Goal: Task Accomplishment & Management: Manage account settings

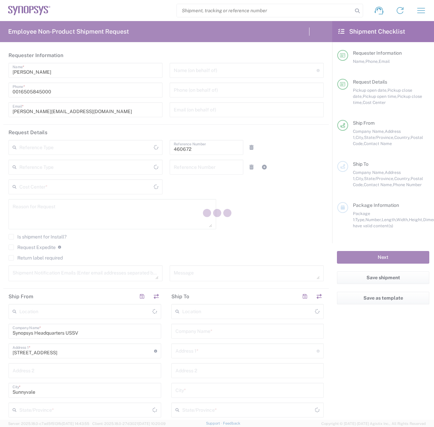
type input "United States"
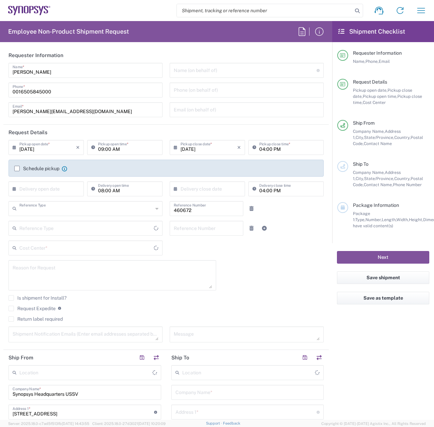
type input "Department"
type input "US01, FIN, Distri 460672"
type input "California"
type input "Delivered at Place"
type input "United States"
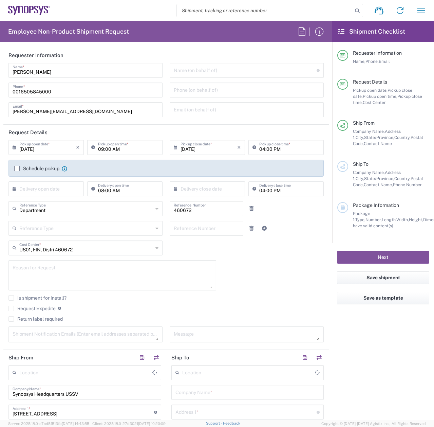
type input "Headquarters USSV"
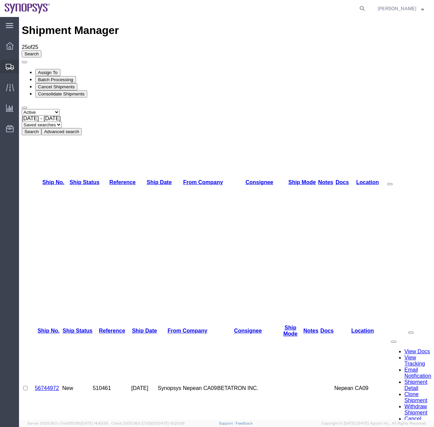
click at [10, 64] on icon at bounding box center [10, 67] width 8 height 6
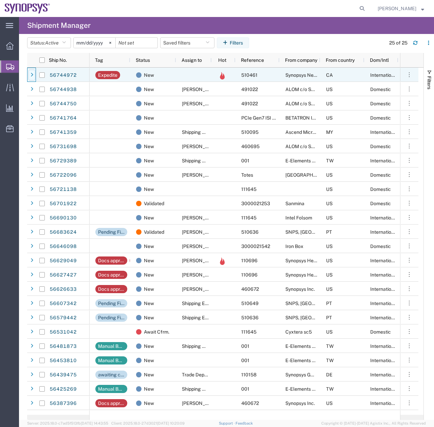
click at [33, 78] on div at bounding box center [32, 75] width 7 height 11
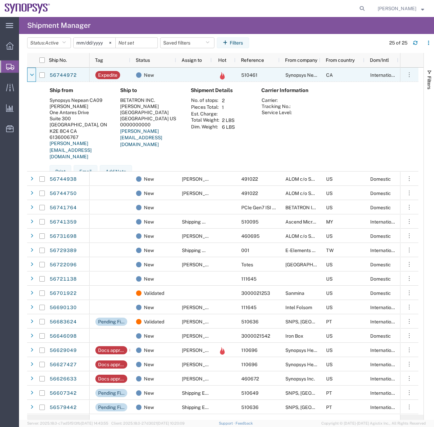
click at [33, 78] on div at bounding box center [32, 75] width 7 height 11
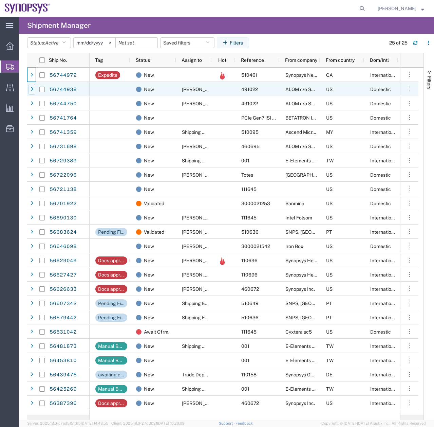
click at [32, 89] on icon at bounding box center [32, 89] width 3 height 5
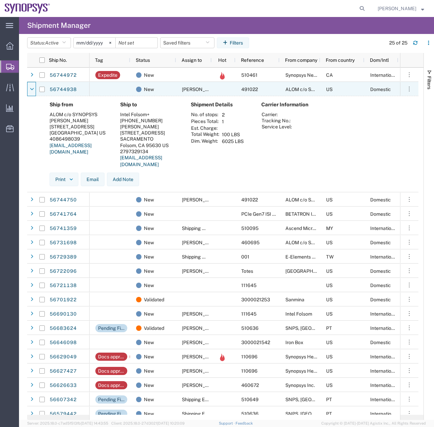
click at [32, 89] on icon at bounding box center [32, 89] width 4 height 5
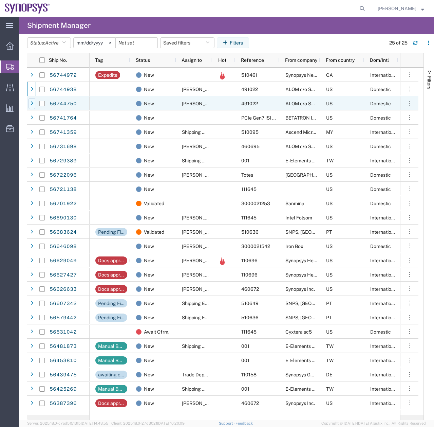
click at [35, 103] on div at bounding box center [32, 103] width 7 height 11
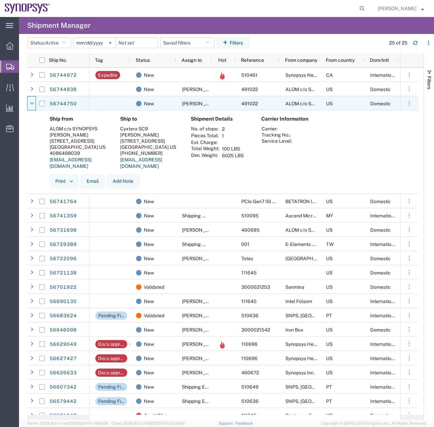
click at [35, 103] on div at bounding box center [32, 103] width 7 height 11
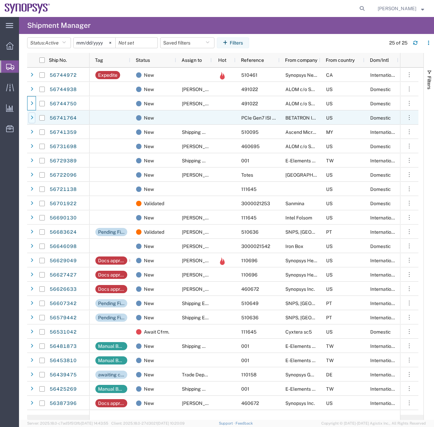
click at [35, 117] on div at bounding box center [32, 117] width 7 height 11
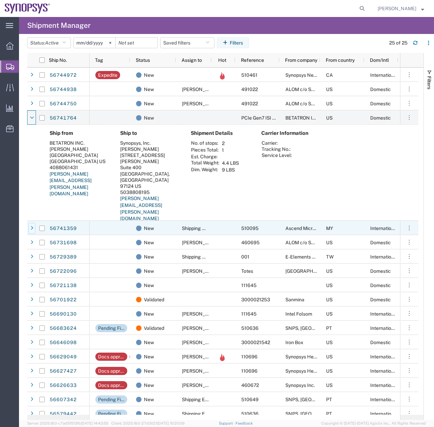
click at [33, 228] on icon at bounding box center [32, 228] width 3 height 5
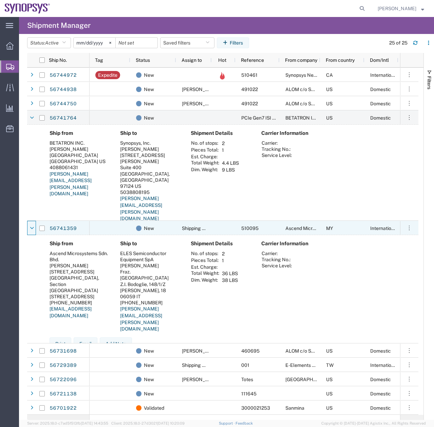
click at [33, 228] on icon at bounding box center [32, 228] width 4 height 5
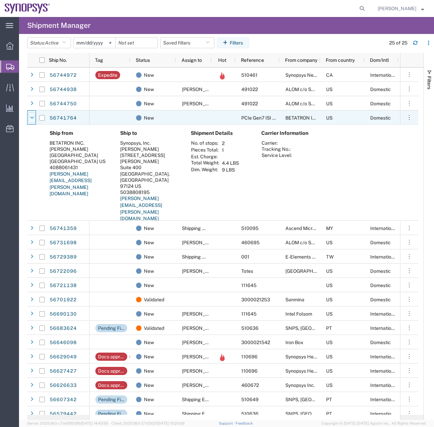
click at [31, 116] on icon at bounding box center [32, 117] width 4 height 5
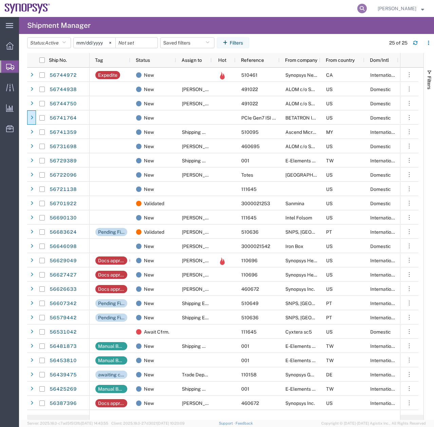
click at [365, 10] on icon at bounding box center [362, 9] width 10 height 10
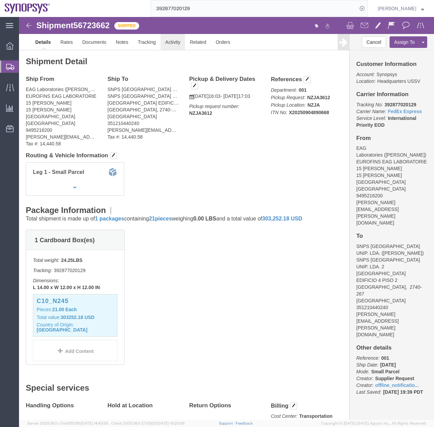
click link "Activity"
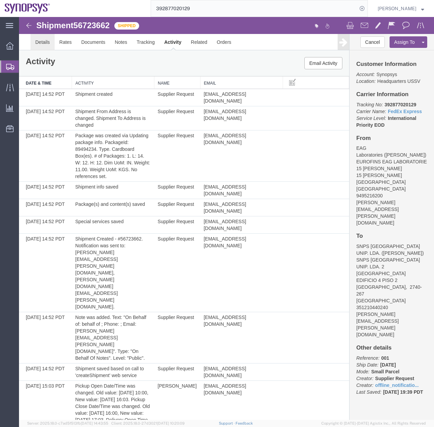
click at [37, 42] on link "Details" at bounding box center [43, 42] width 24 height 16
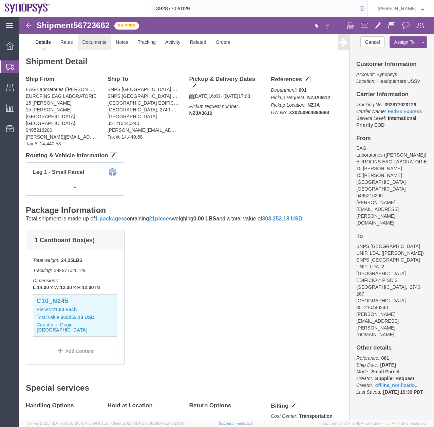
click link "Documents"
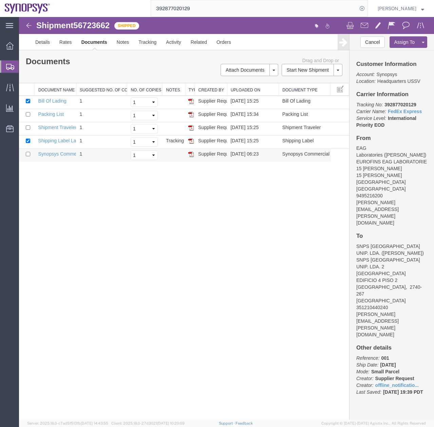
click at [191, 156] on img at bounding box center [190, 153] width 5 height 5
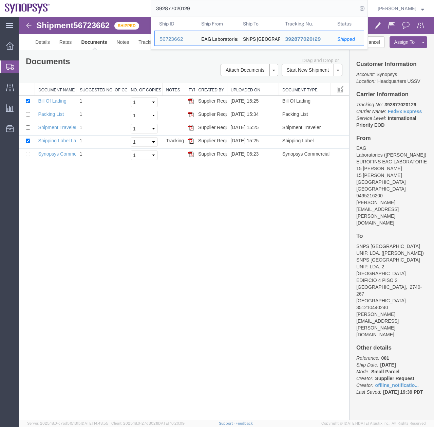
drag, startPoint x: 219, startPoint y: 25, endPoint x: 132, endPoint y: 20, distance: 87.0
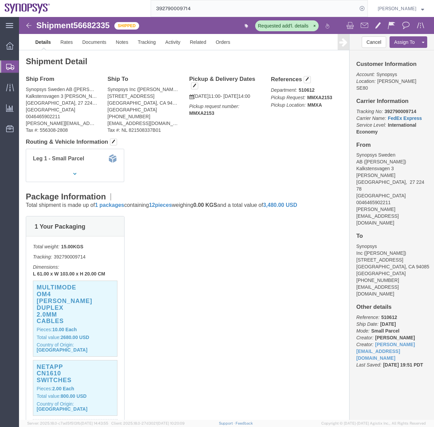
click link "FedEx Express"
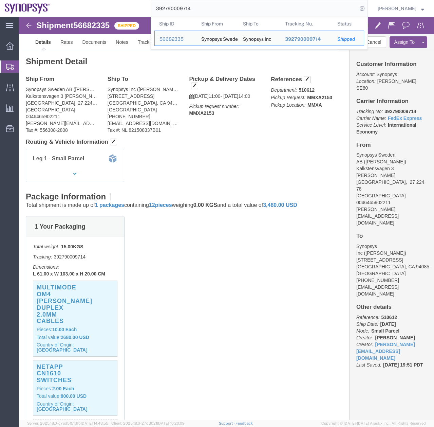
drag, startPoint x: 213, startPoint y: 5, endPoint x: 183, endPoint y: 10, distance: 30.9
click at [183, 10] on input "392790009714" at bounding box center [254, 8] width 206 height 16
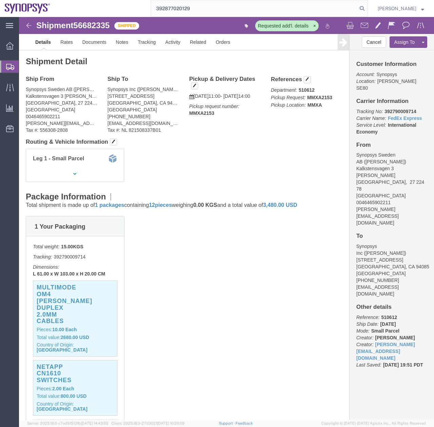
click at [212, 6] on input "392877020129" at bounding box center [254, 8] width 206 height 16
type input "392877020129"
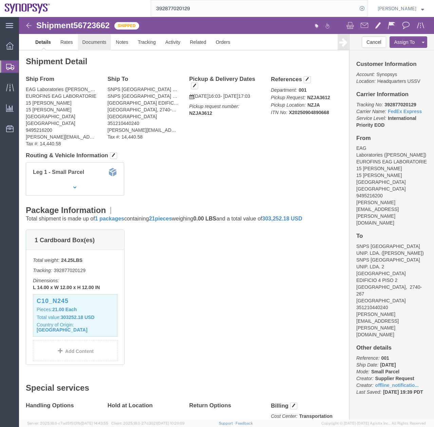
click link "Documents"
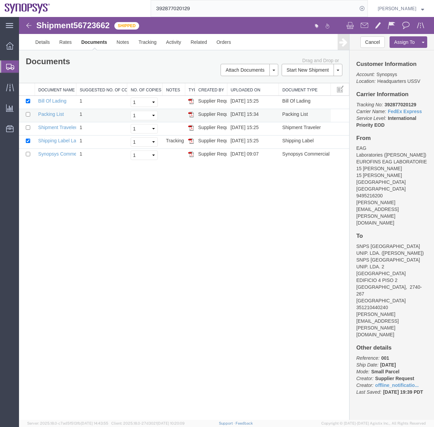
click at [191, 114] on img at bounding box center [190, 114] width 5 height 5
click at [29, 101] on input "checkbox" at bounding box center [28, 101] width 4 height 4
checkbox input "false"
click at [28, 112] on input "checkbox" at bounding box center [28, 114] width 4 height 4
checkbox input "true"
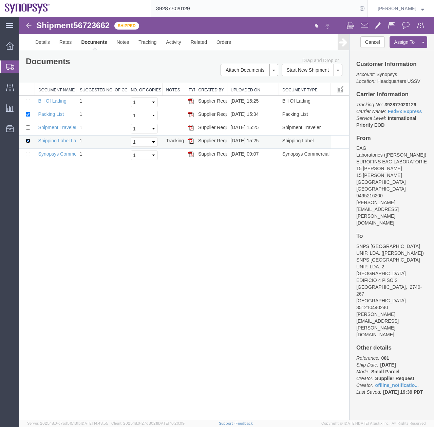
click at [27, 139] on input "checkbox" at bounding box center [28, 140] width 4 height 4
checkbox input "false"
click at [26, 154] on input "checkbox" at bounding box center [28, 154] width 4 height 4
checkbox input "true"
click at [239, 90] on link "Email Documents" at bounding box center [248, 92] width 59 height 10
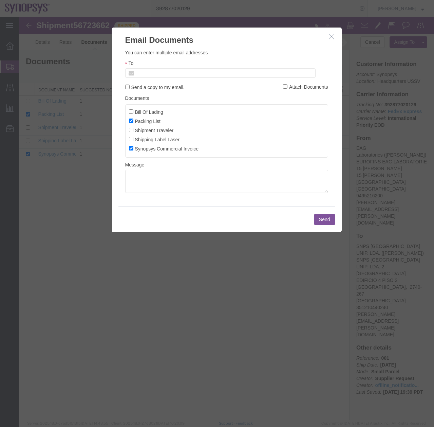
click at [172, 74] on input "text" at bounding box center [174, 73] width 79 height 9
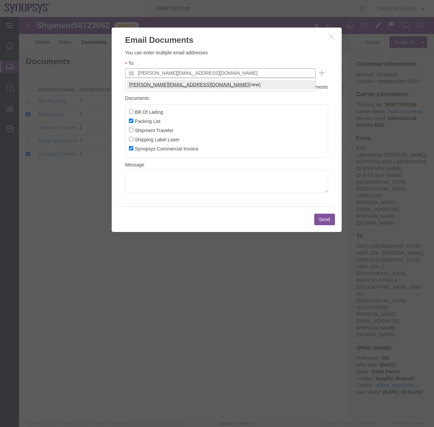
type input "[PERSON_NAME][EMAIL_ADDRESS][DOMAIN_NAME]"
click at [325, 221] on button "Send" at bounding box center [324, 219] width 21 height 12
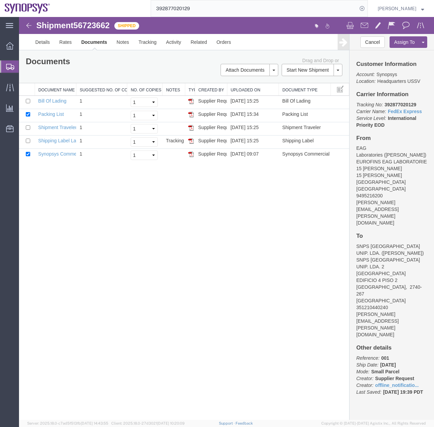
click at [37, 42] on div at bounding box center [226, 218] width 415 height 403
click at [42, 44] on div at bounding box center [226, 218] width 415 height 403
click at [70, 42] on div at bounding box center [226, 218] width 415 height 403
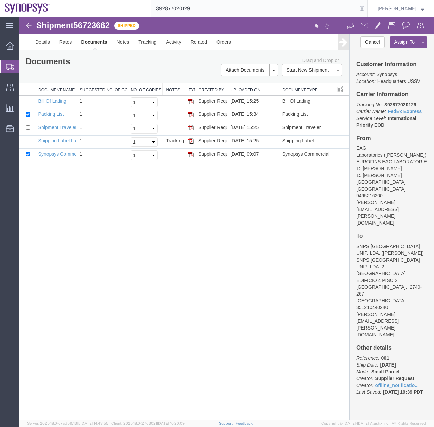
click at [70, 42] on div at bounding box center [226, 218] width 415 height 403
click at [118, 42] on div at bounding box center [226, 218] width 415 height 403
click at [227, 7] on input "392877020129" at bounding box center [254, 8] width 206 height 16
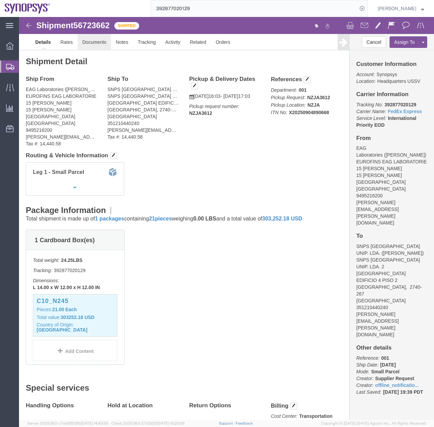
click link "Documents"
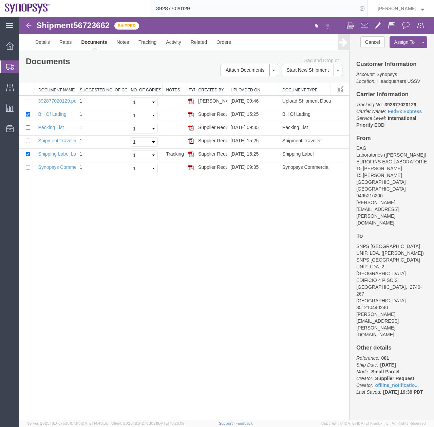
click at [200, 12] on input "392877020129" at bounding box center [254, 8] width 206 height 16
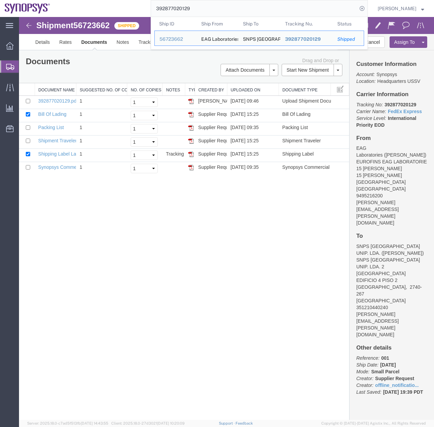
drag, startPoint x: 221, startPoint y: 24, endPoint x: 134, endPoint y: 21, distance: 86.9
click at [207, 6] on input "392877020129" at bounding box center [254, 8] width 206 height 16
drag, startPoint x: 207, startPoint y: 6, endPoint x: 153, endPoint y: 13, distance: 54.8
click at [155, 13] on div "392877020129 Ship ID Ship From Ship To Tracking Nu. Status Ship ID 56723662 Shi…" at bounding box center [211, 8] width 313 height 17
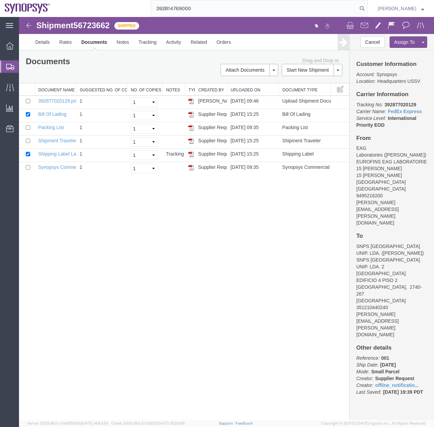
type input "392814769000"
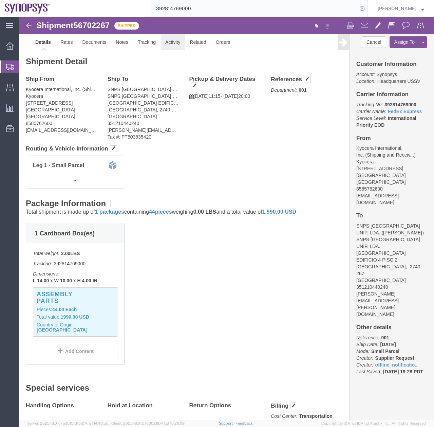
click link "Activity"
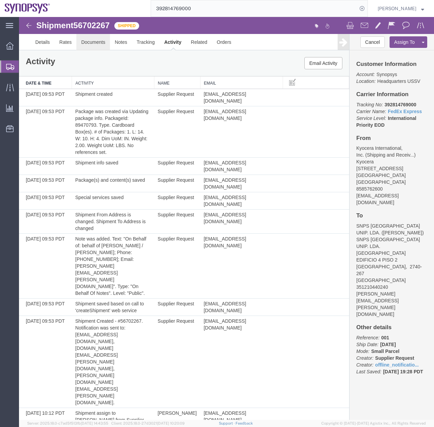
click at [98, 42] on link "Documents" at bounding box center [93, 42] width 34 height 16
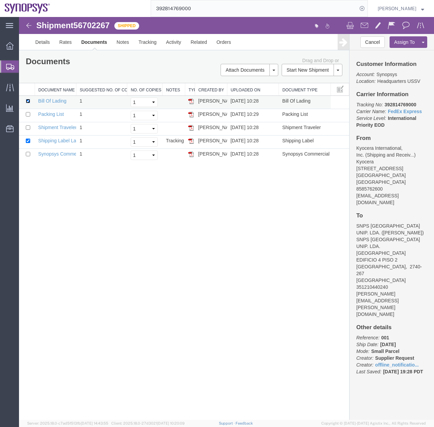
click at [27, 100] on input "checkbox" at bounding box center [28, 101] width 4 height 4
checkbox input "false"
click at [27, 140] on input "checkbox" at bounding box center [28, 140] width 4 height 4
checkbox input "false"
click at [27, 155] on input "checkbox" at bounding box center [28, 154] width 4 height 4
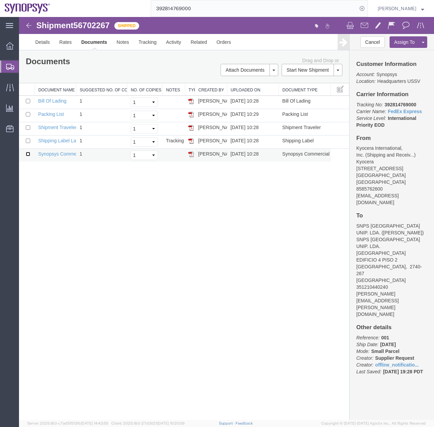
checkbox input "true"
click at [27, 115] on input "checkbox" at bounding box center [28, 114] width 4 height 4
checkbox input "true"
click at [233, 91] on link "Email Documents" at bounding box center [248, 92] width 59 height 10
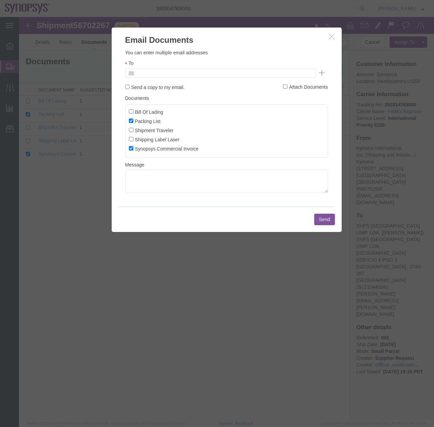
click at [160, 74] on input "text" at bounding box center [174, 73] width 79 height 9
type input "z"
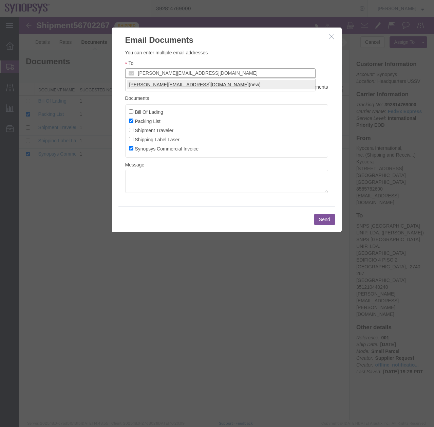
type input "[PERSON_NAME][EMAIL_ADDRESS][DOMAIN_NAME]"
click at [322, 218] on button "Send" at bounding box center [324, 219] width 21 height 12
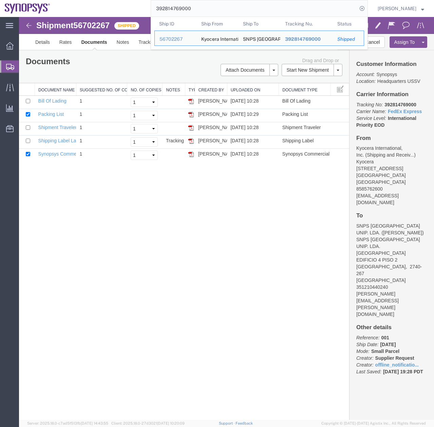
click at [239, 7] on input "392814769000" at bounding box center [254, 8] width 206 height 16
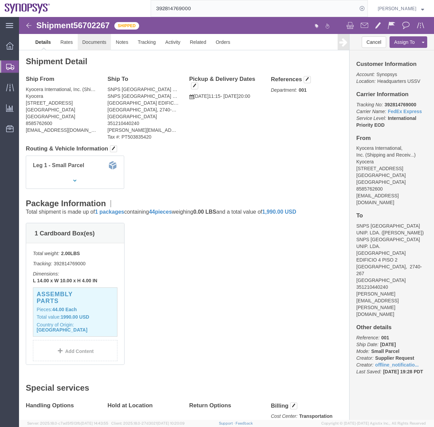
click link "Documents"
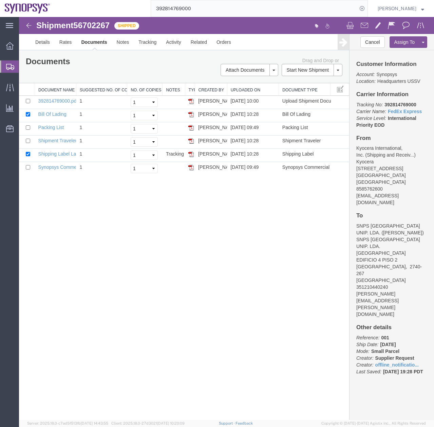
click at [6, 66] on div at bounding box center [9, 66] width 19 height 12
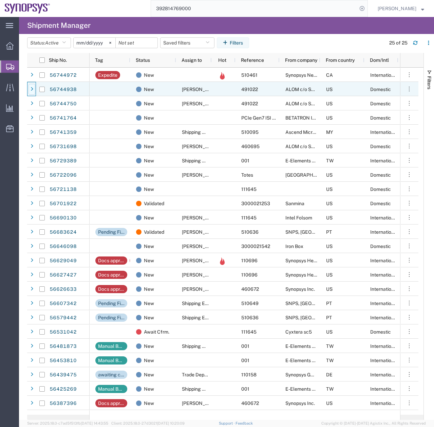
click at [32, 91] on icon at bounding box center [32, 89] width 3 height 5
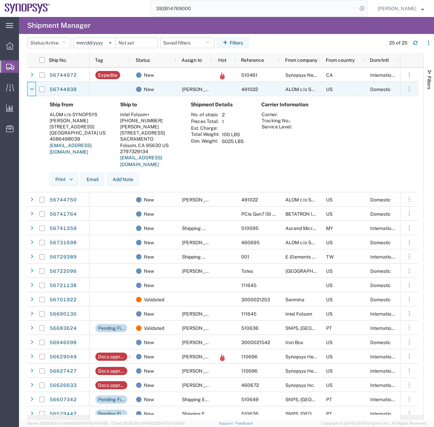
click at [32, 91] on icon at bounding box center [32, 89] width 4 height 5
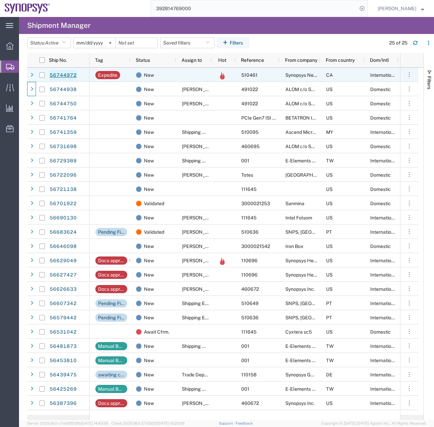
click at [58, 76] on link "56744972" at bounding box center [63, 75] width 28 height 11
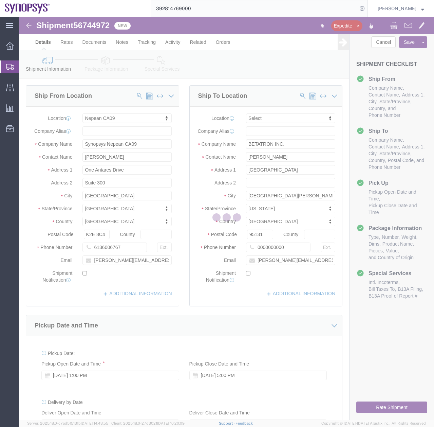
select select "63079"
select select
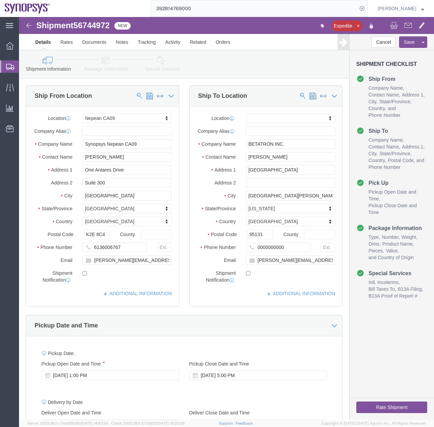
click icon
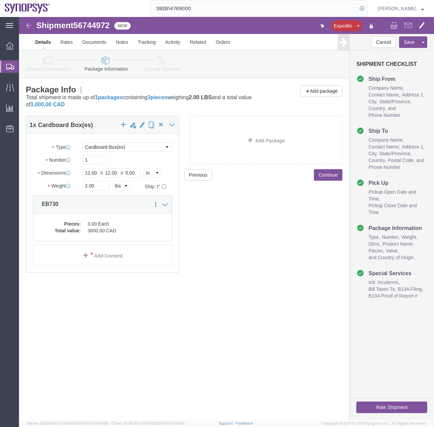
click link "Special Services"
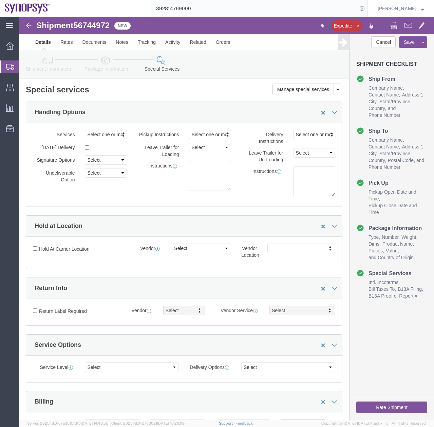
click link "Package Information"
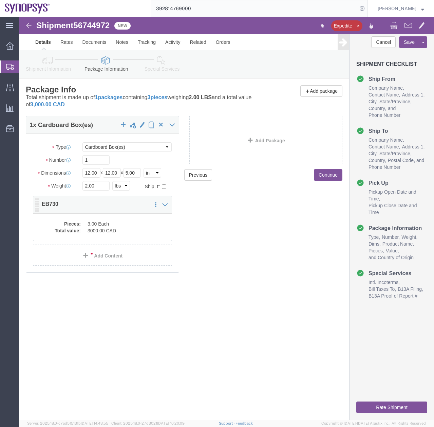
click dd "3000.00 CAD"
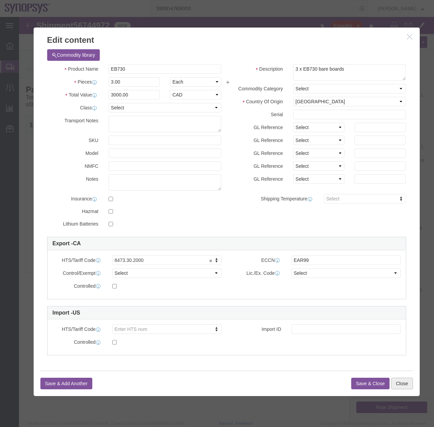
click button "Close"
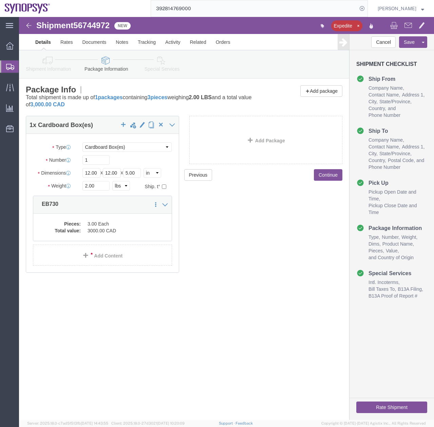
click icon
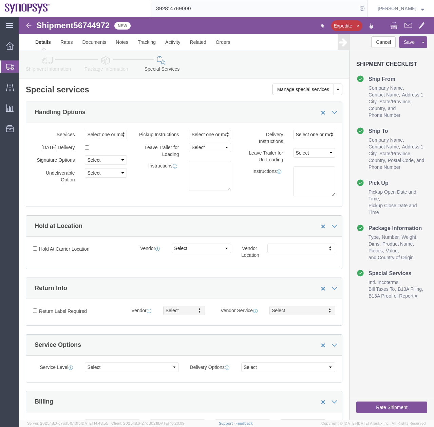
click icon
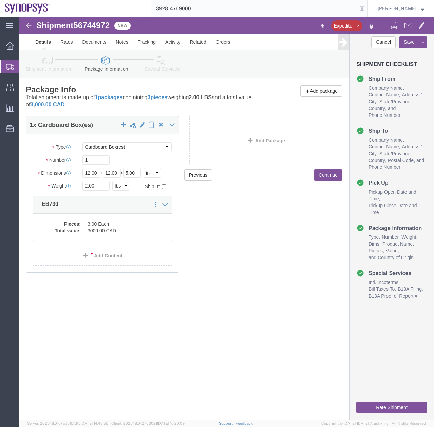
click icon
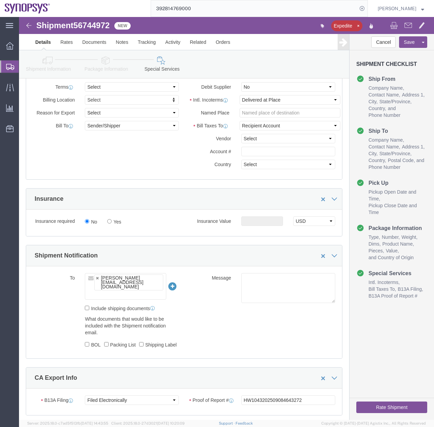
scroll to position [357, 0]
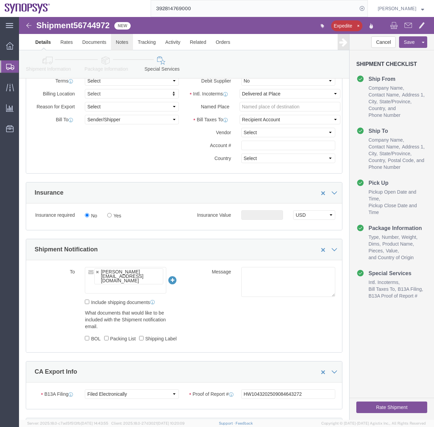
click link "Notes"
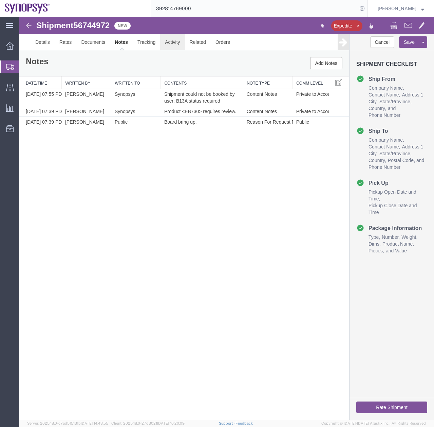
click at [166, 42] on link "Activity" at bounding box center [172, 42] width 24 height 16
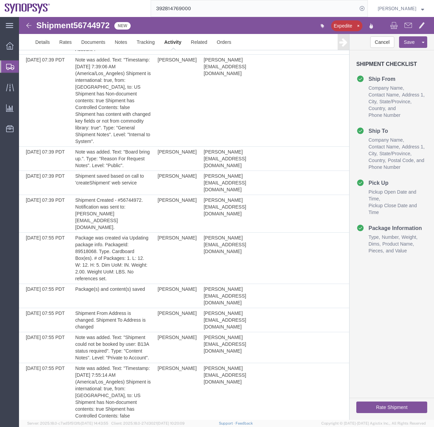
scroll to position [243, 0]
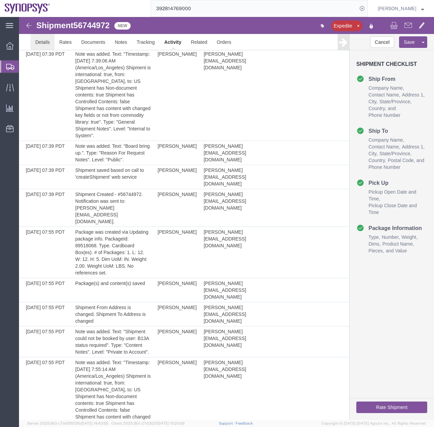
click at [36, 44] on link "Details" at bounding box center [43, 42] width 24 height 16
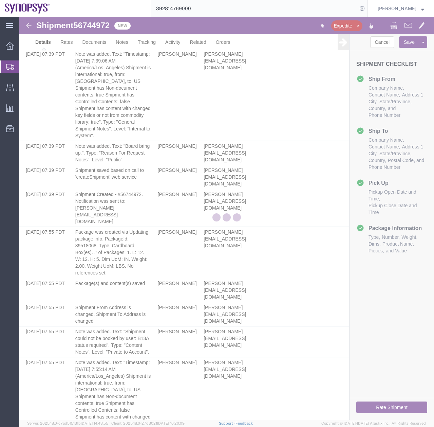
select select "63079"
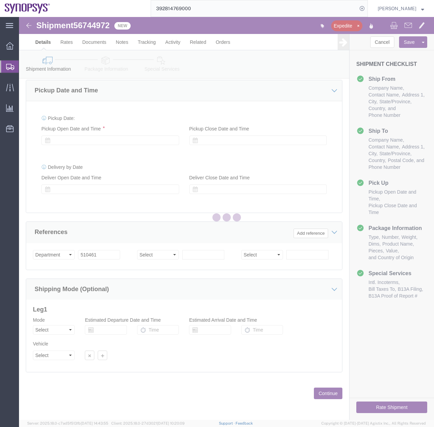
scroll to position [240, 0]
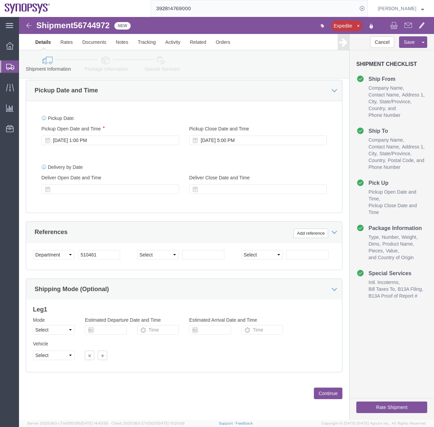
click icon
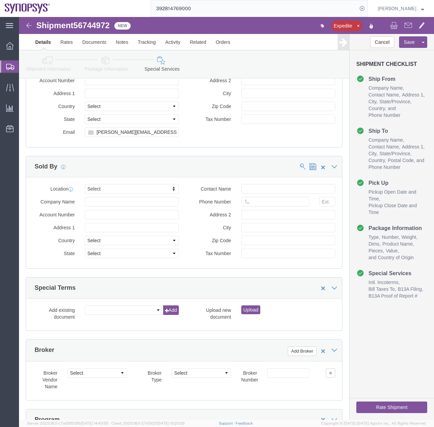
scroll to position [1090, 0]
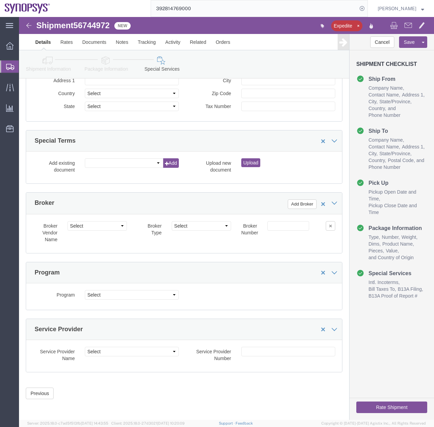
click at [8, 66] on icon at bounding box center [10, 67] width 8 height 6
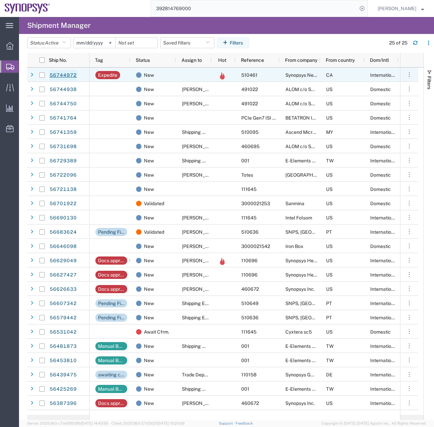
click at [61, 72] on link "56744972" at bounding box center [63, 75] width 28 height 11
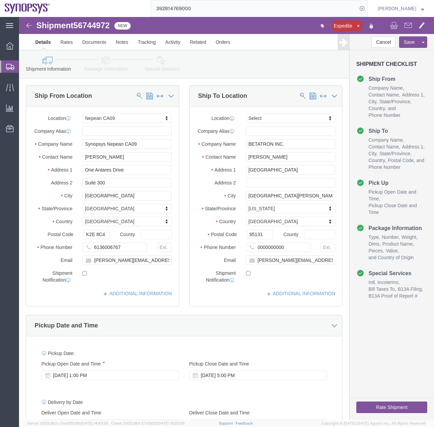
select select "63079"
select select
click button "Rate Shipment"
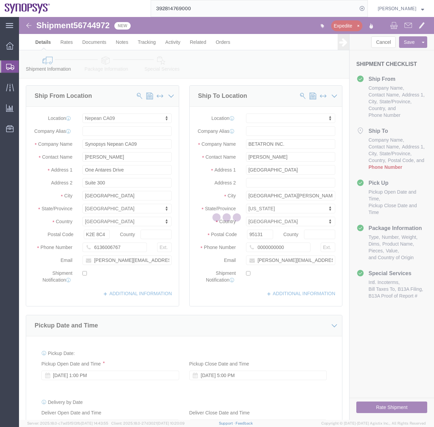
select select "63079"
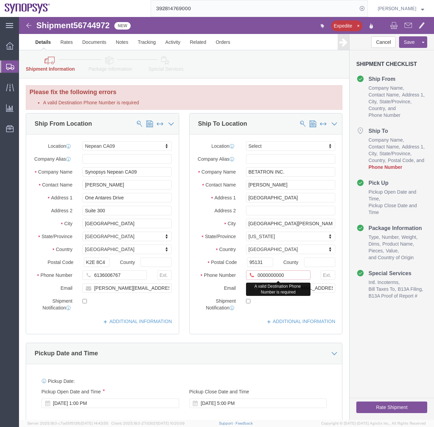
drag, startPoint x: 258, startPoint y: 262, endPoint x: 250, endPoint y: 267, distance: 9.7
click div "Location Select Select My Profile Location Aachen DE04 Agrate Brianza IT01 Asch…"
type input "4088061431"
click button "Rate Shipment"
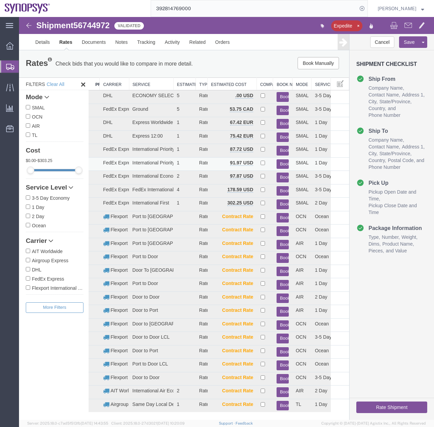
click at [278, 163] on button "Book" at bounding box center [283, 164] width 13 height 10
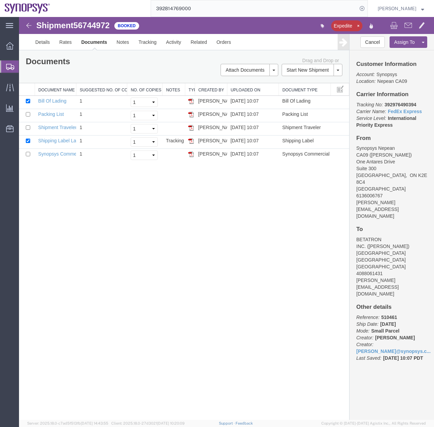
drag, startPoint x: 2, startPoint y: 69, endPoint x: 27, endPoint y: 1, distance: 73.0
click at [2, 69] on div at bounding box center [9, 66] width 19 height 12
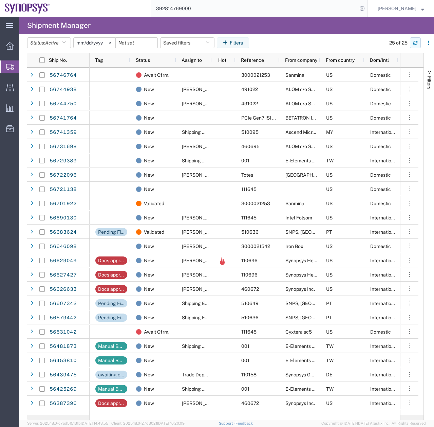
click at [418, 40] on button "button" at bounding box center [415, 42] width 11 height 11
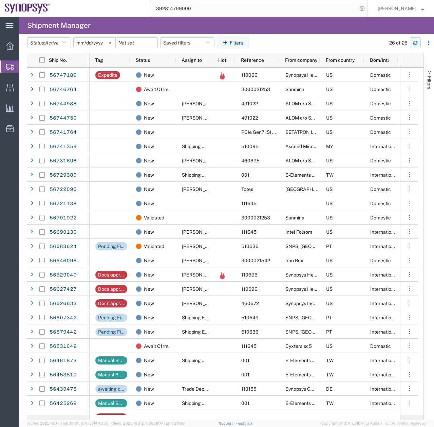
click at [411, 43] on button "button" at bounding box center [415, 42] width 11 height 11
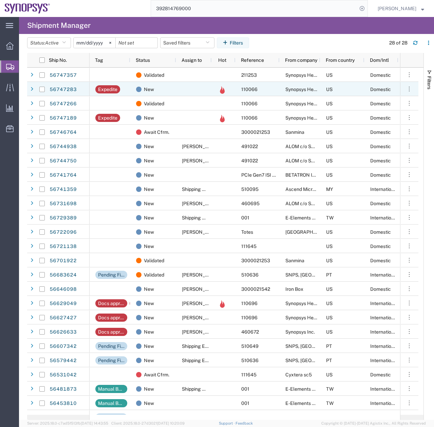
click at [35, 89] on div at bounding box center [42, 89] width 14 height 14
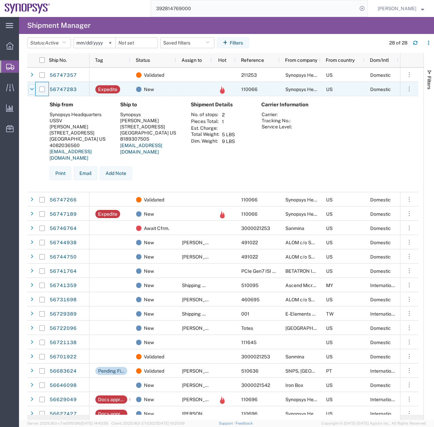
click at [32, 89] on icon at bounding box center [32, 89] width 4 height 5
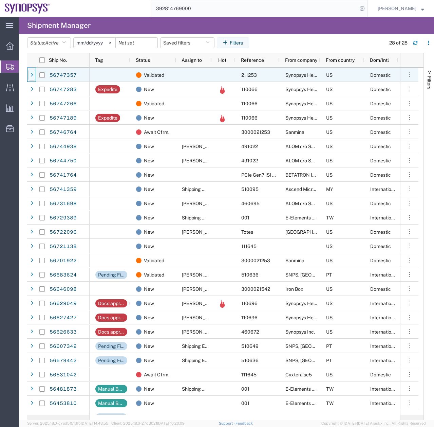
click at [32, 75] on icon at bounding box center [32, 75] width 3 height 5
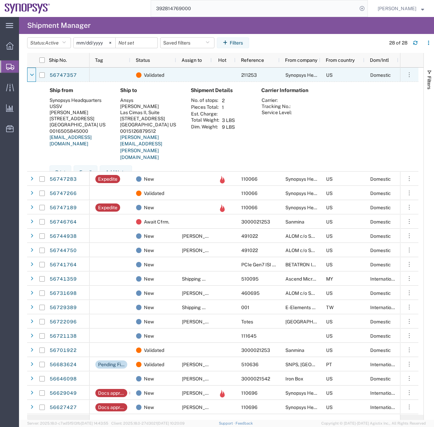
click at [32, 75] on icon at bounding box center [32, 75] width 4 height 5
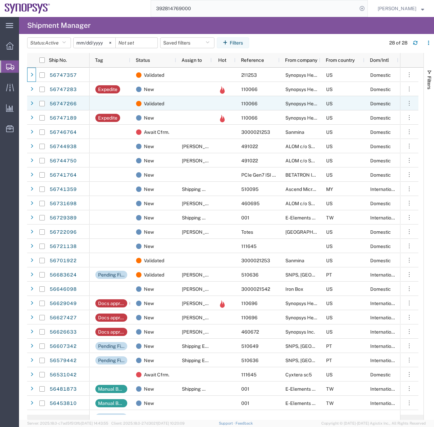
click at [28, 103] on div at bounding box center [31, 103] width 9 height 14
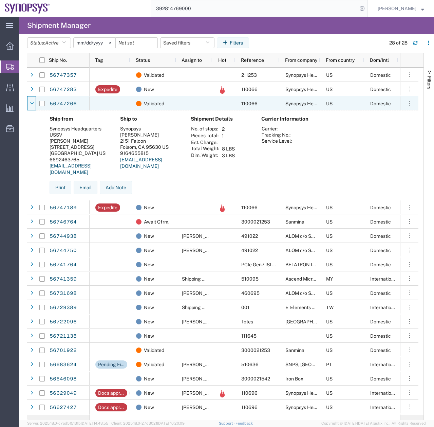
click at [28, 103] on div at bounding box center [31, 103] width 9 height 14
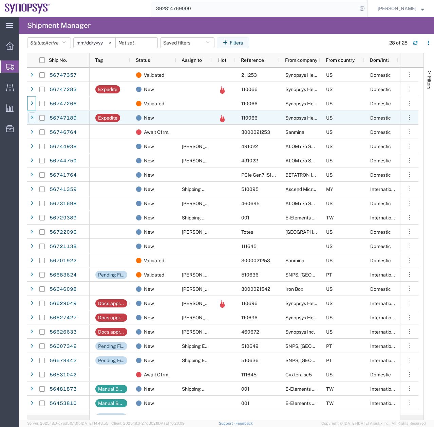
click at [33, 117] on div at bounding box center [32, 117] width 7 height 11
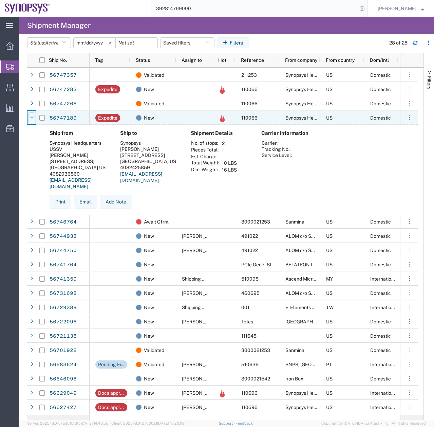
click at [32, 117] on icon at bounding box center [32, 117] width 4 height 5
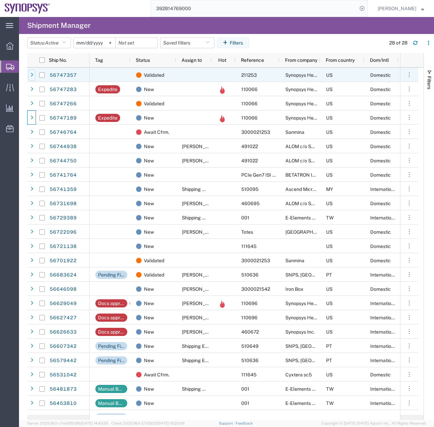
click at [32, 74] on icon at bounding box center [32, 75] width 3 height 5
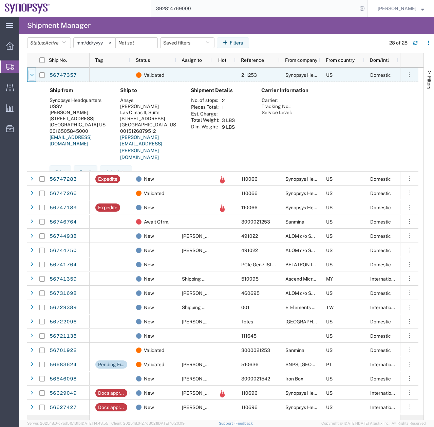
click at [32, 74] on icon at bounding box center [32, 75] width 4 height 5
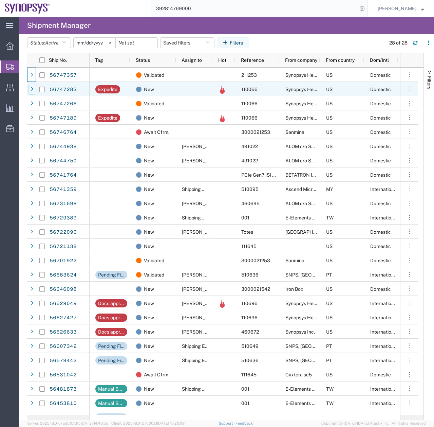
click at [32, 89] on icon at bounding box center [32, 89] width 3 height 5
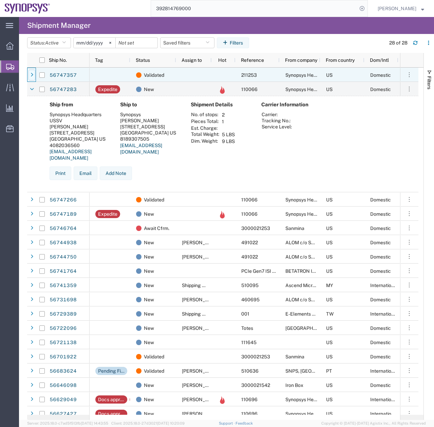
click at [32, 76] on icon at bounding box center [32, 75] width 3 height 5
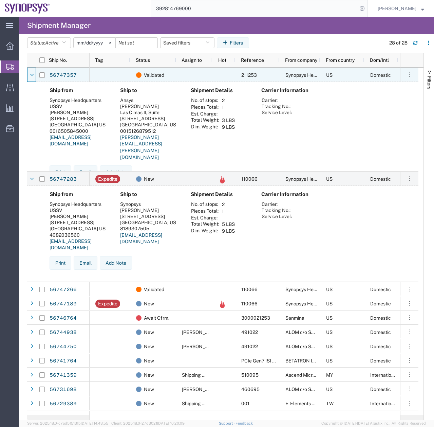
click at [32, 76] on icon at bounding box center [32, 75] width 4 height 5
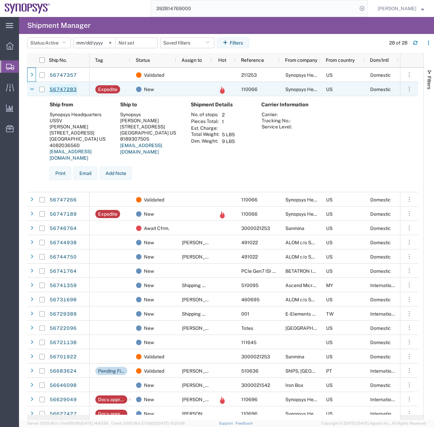
click at [58, 90] on link "56747283" at bounding box center [63, 89] width 28 height 11
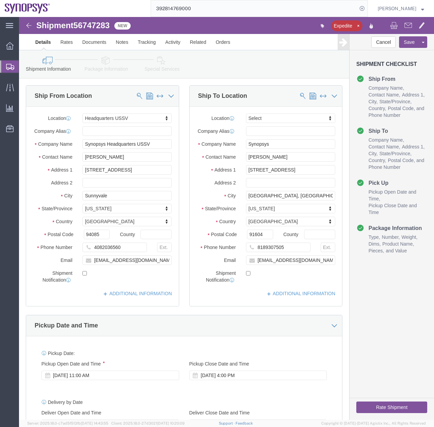
select select "63204"
select select
click icon
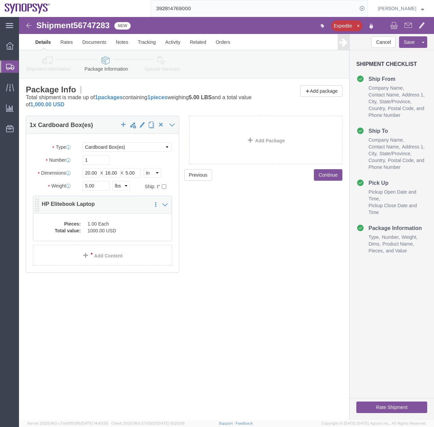
click dd "1000.00 USD"
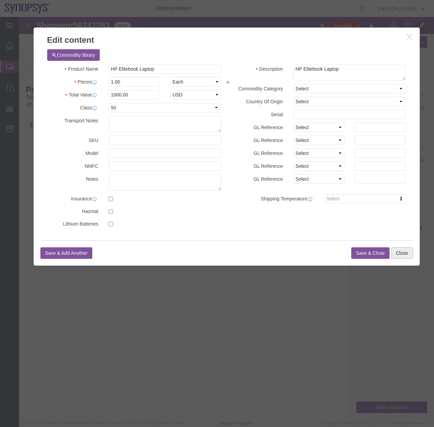
click button "Close"
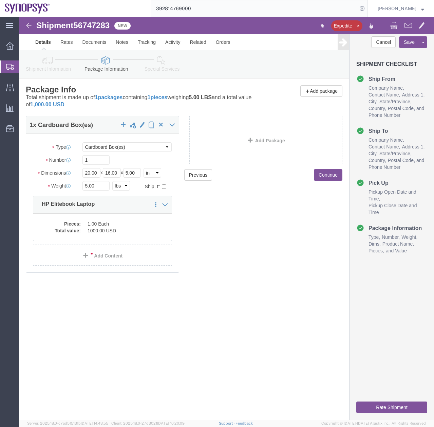
click div "Shipment 56747283 New Expedite Details Rates Documents Notes Tracking Activity …"
click link "Special Services"
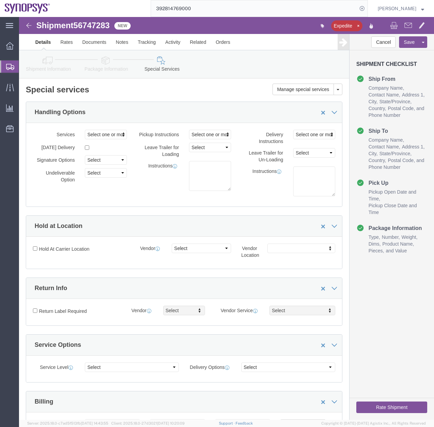
click button "Rate Shipment"
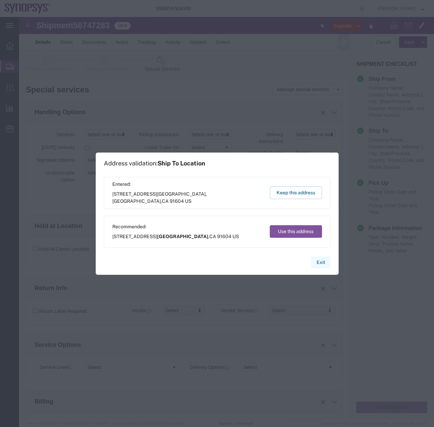
click at [322, 260] on button "Exit" at bounding box center [320, 262] width 19 height 12
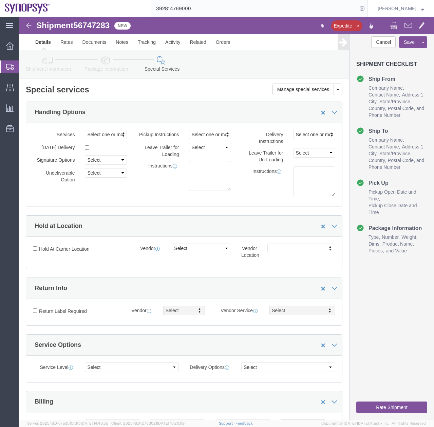
click icon
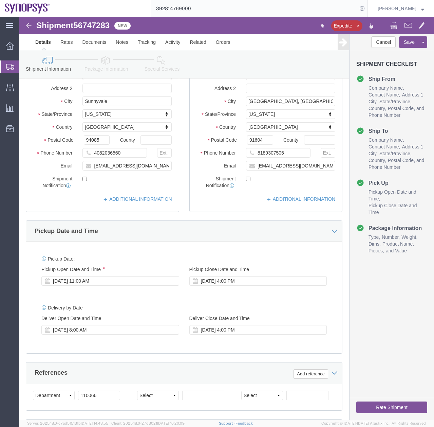
scroll to position [219, 0]
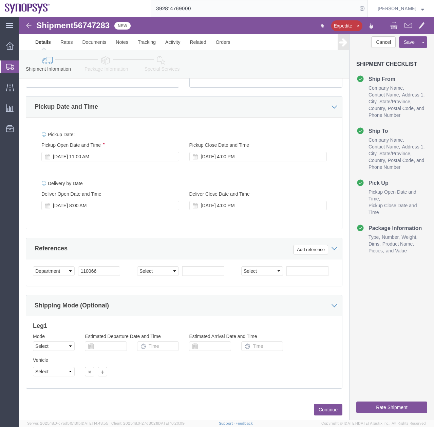
click button "Rate Shipment"
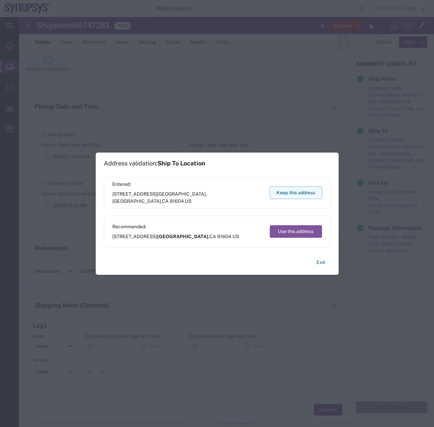
click at [293, 189] on button "Keep this address" at bounding box center [296, 192] width 52 height 13
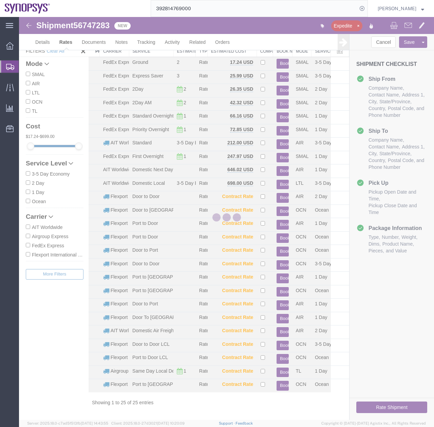
scroll to position [20, 0]
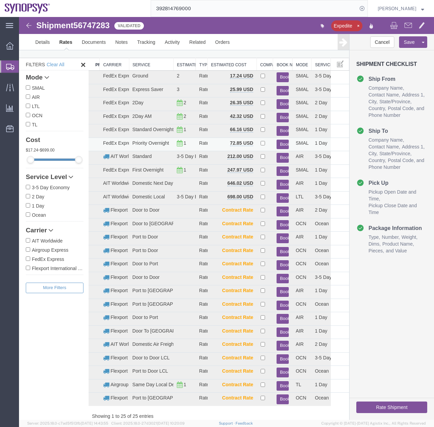
click at [278, 143] on button "Book" at bounding box center [283, 145] width 13 height 10
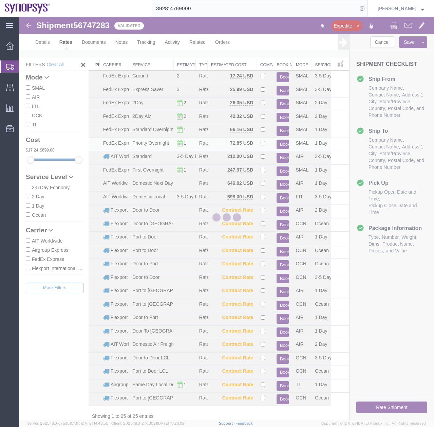
scroll to position [0, 0]
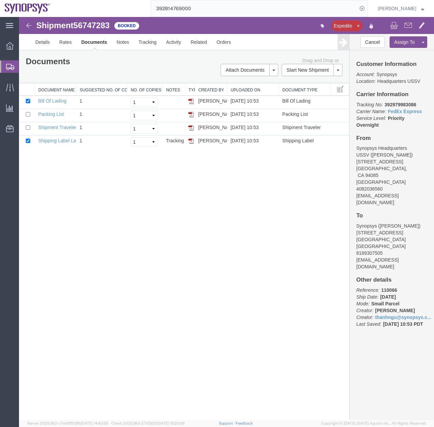
click at [6, 67] on icon at bounding box center [10, 67] width 8 height 6
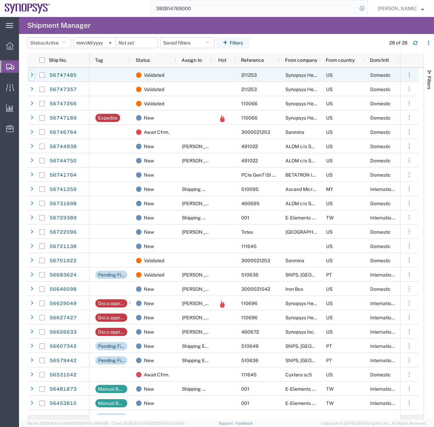
click at [31, 74] on icon at bounding box center [32, 75] width 3 height 5
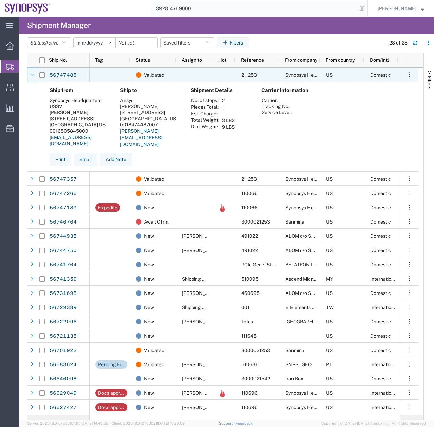
click at [31, 74] on icon at bounding box center [32, 75] width 4 height 5
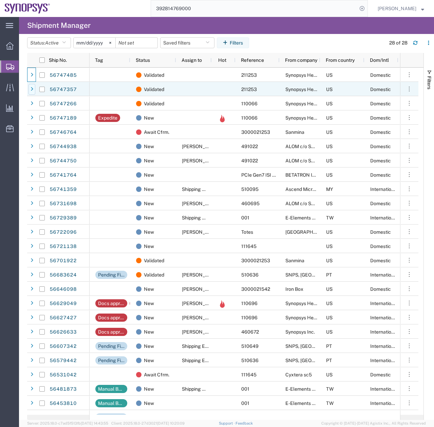
click at [32, 92] on div at bounding box center [32, 89] width 7 height 11
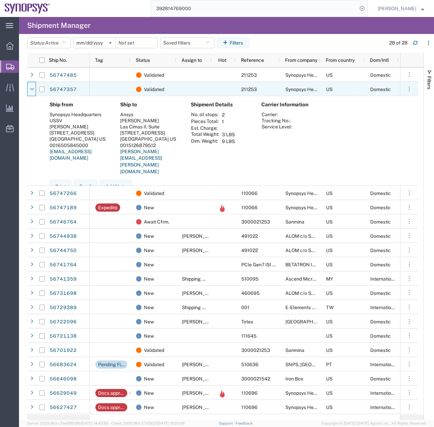
click at [32, 92] on div at bounding box center [32, 89] width 7 height 11
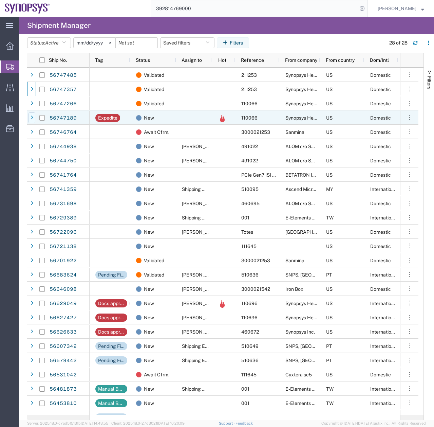
click at [33, 116] on icon at bounding box center [32, 117] width 3 height 5
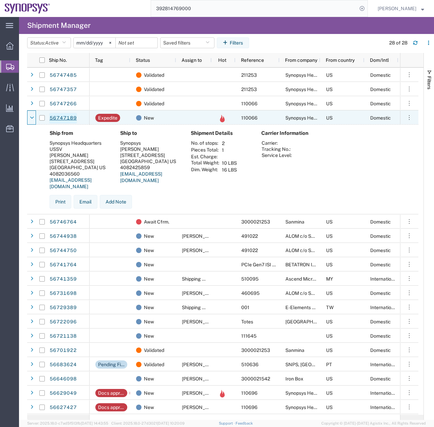
click at [59, 120] on link "56747189" at bounding box center [63, 118] width 28 height 11
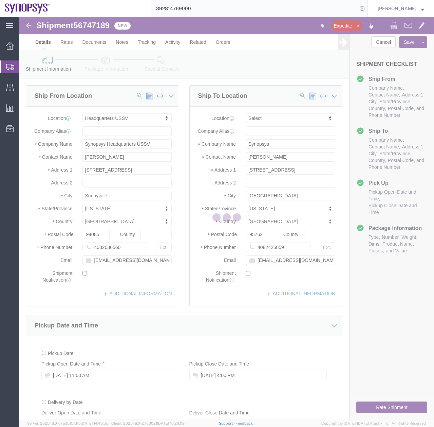
select select "63204"
select select
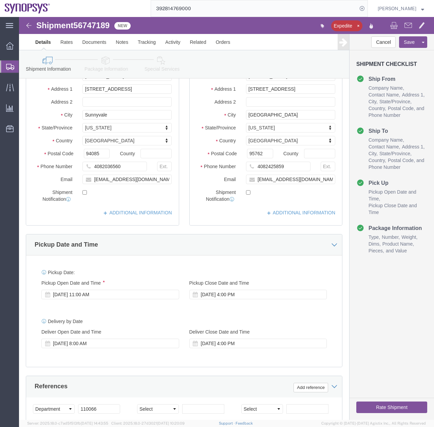
scroll to position [61, 0]
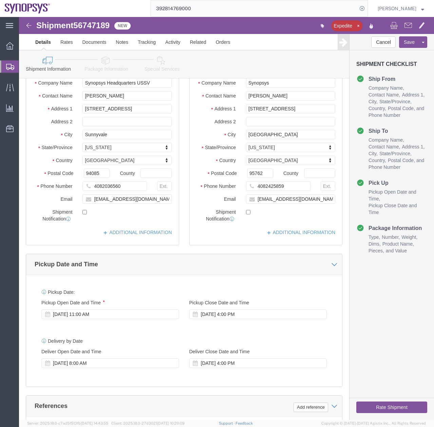
click button "Rate Shipment"
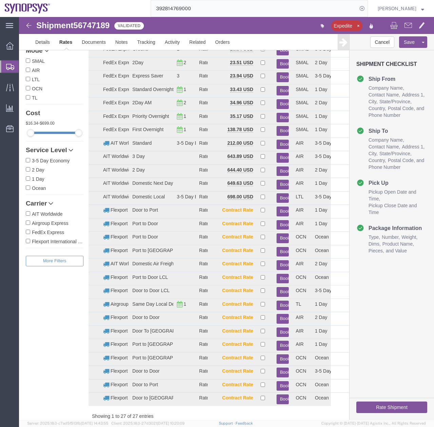
scroll to position [4, 0]
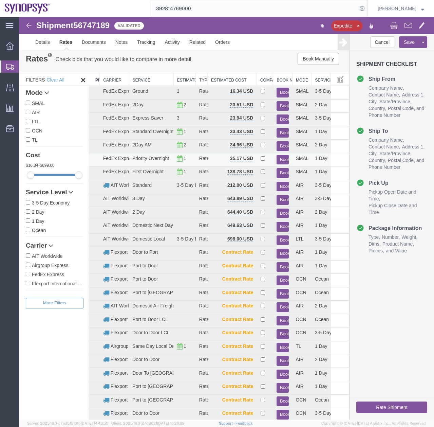
click at [280, 158] on button "Book" at bounding box center [283, 160] width 13 height 10
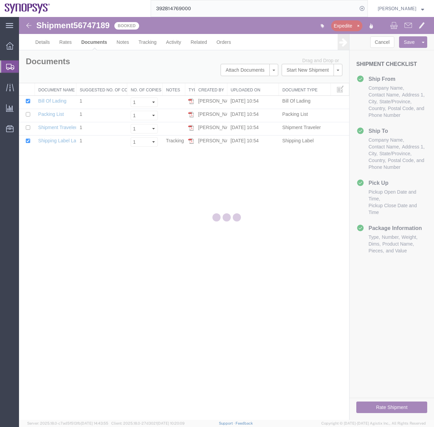
scroll to position [0, 0]
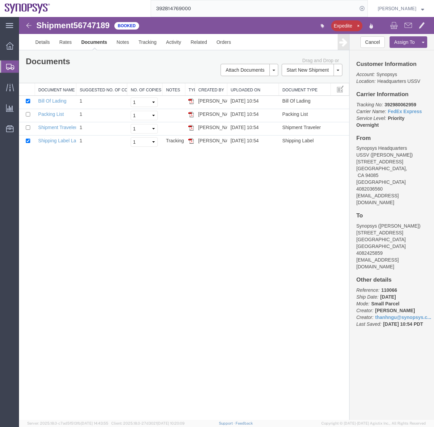
click at [6, 68] on div at bounding box center [9, 66] width 19 height 12
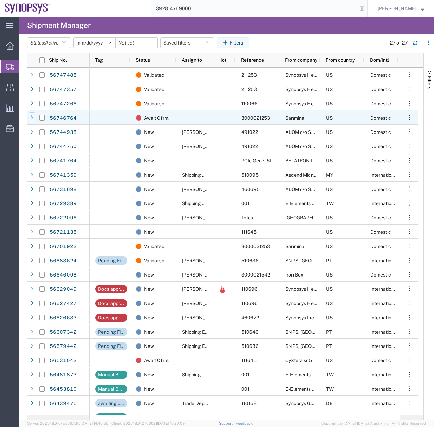
click at [33, 117] on icon at bounding box center [32, 117] width 3 height 5
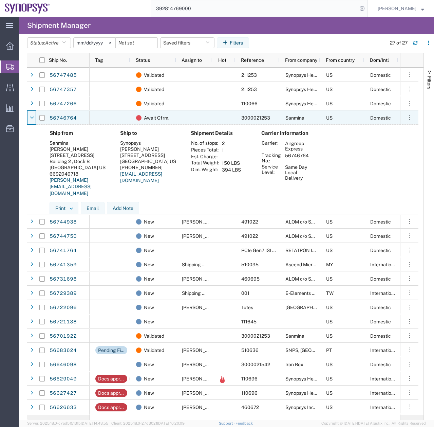
click at [33, 117] on icon at bounding box center [32, 117] width 4 height 5
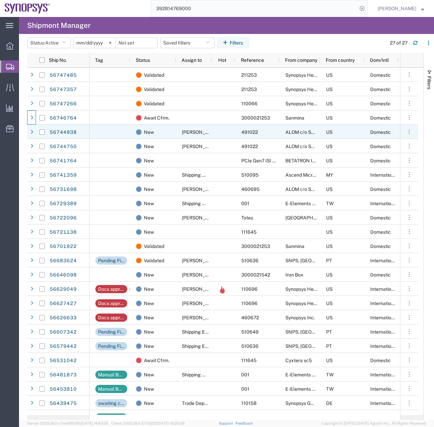
click at [32, 138] on div at bounding box center [31, 132] width 9 height 14
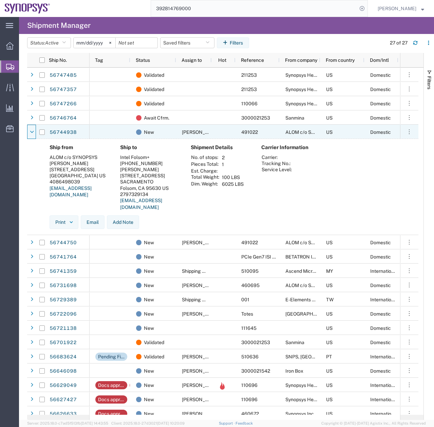
click at [32, 138] on div at bounding box center [31, 132] width 9 height 14
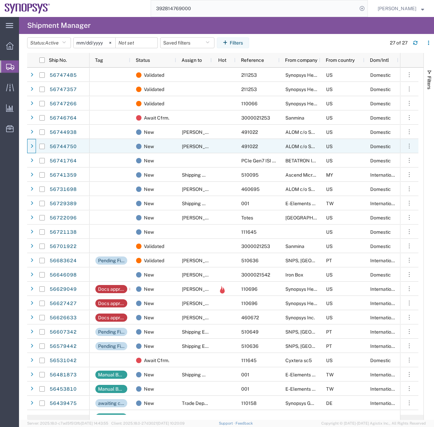
click at [31, 152] on span at bounding box center [32, 146] width 7 height 14
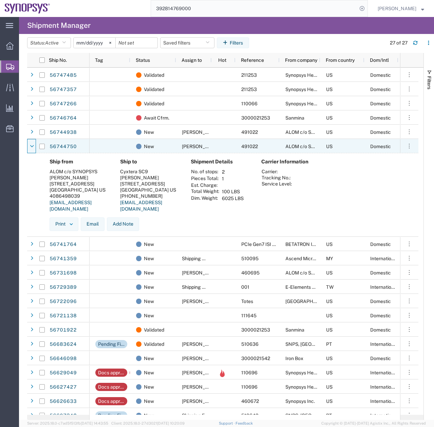
click at [31, 152] on span at bounding box center [32, 146] width 7 height 14
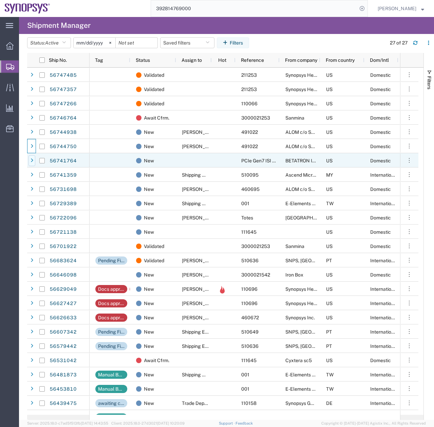
click at [32, 164] on div at bounding box center [32, 160] width 7 height 11
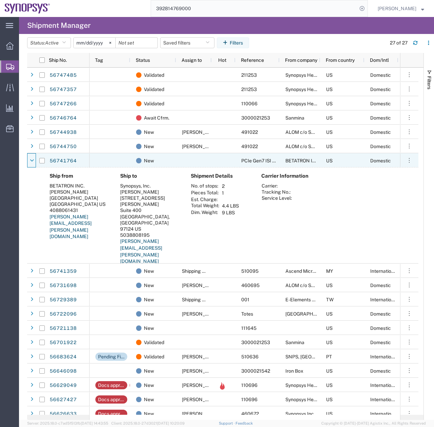
click at [32, 164] on div at bounding box center [32, 160] width 7 height 11
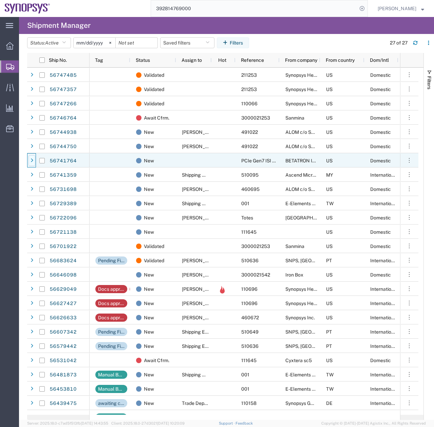
click at [31, 165] on div at bounding box center [32, 160] width 7 height 11
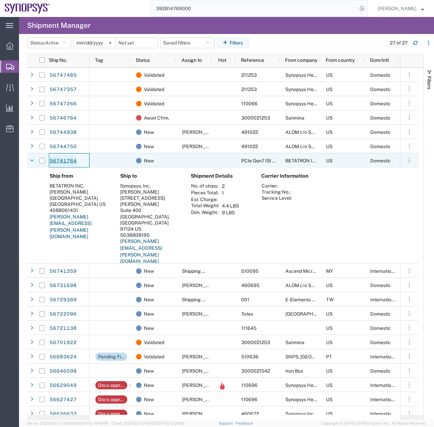
click at [59, 160] on link "56741764" at bounding box center [63, 160] width 28 height 11
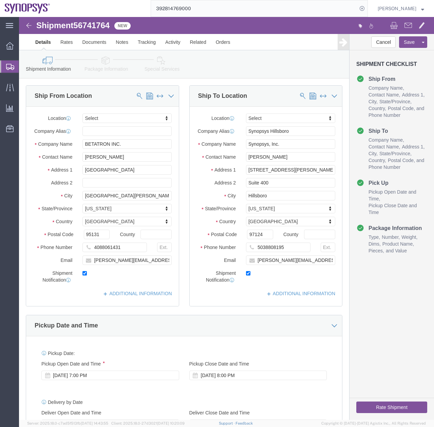
select select
click link "Package Information"
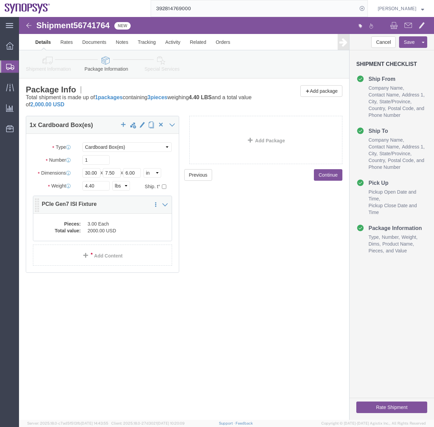
click dd "3.00 Each"
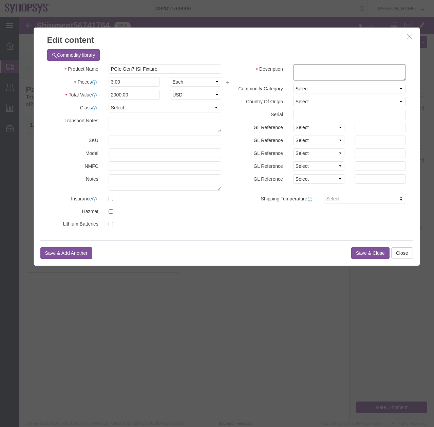
click textarea
type textarea "Fixture"
click button "Save & Close"
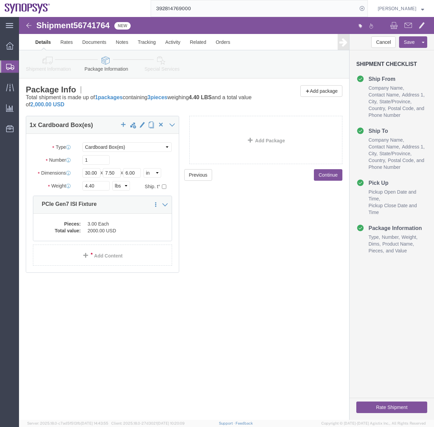
click icon
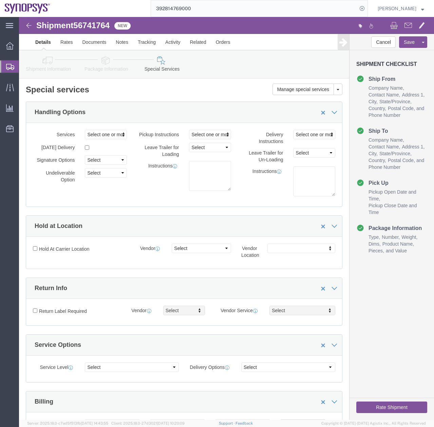
click link "Shipment Information"
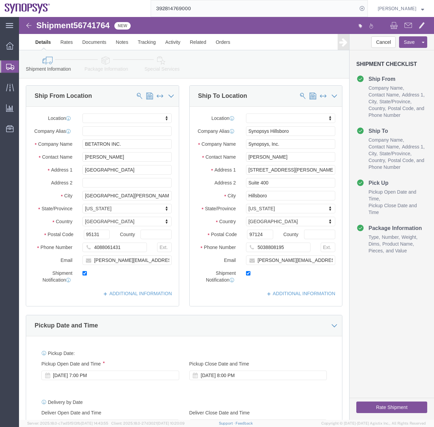
click button "Rate Shipment"
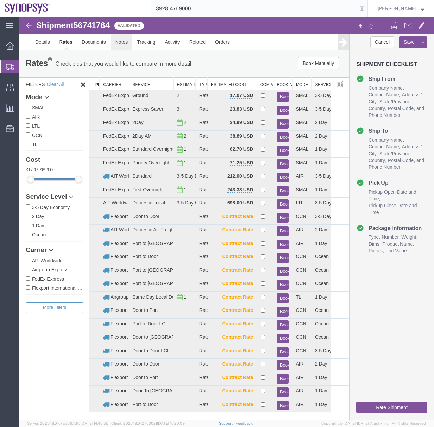
click at [122, 40] on link "Notes" at bounding box center [122, 42] width 22 height 16
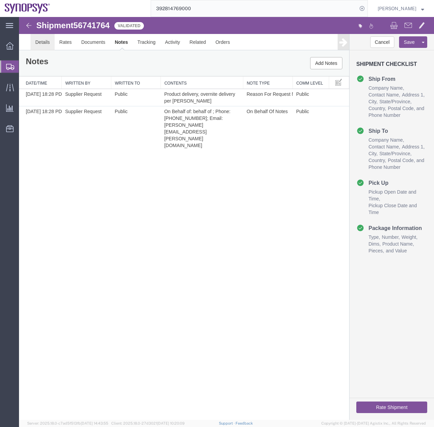
click at [45, 43] on link "Details" at bounding box center [43, 42] width 24 height 16
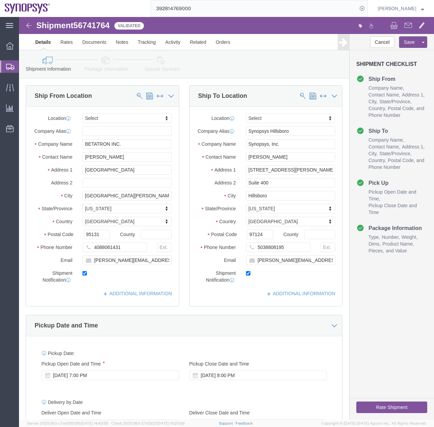
click button "Rate Shipment"
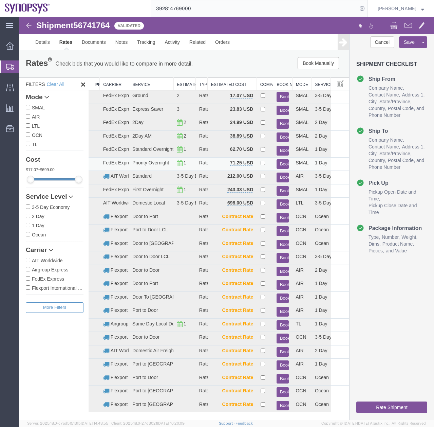
click at [281, 161] on button "Book" at bounding box center [283, 164] width 13 height 10
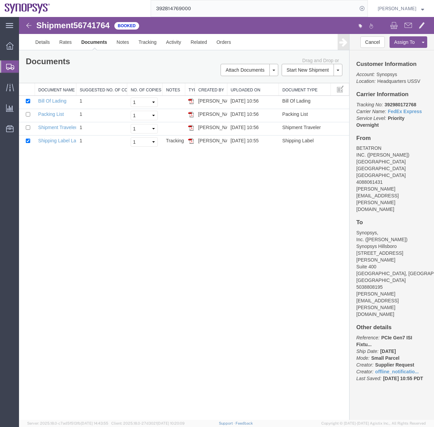
click at [7, 68] on icon at bounding box center [10, 67] width 8 height 6
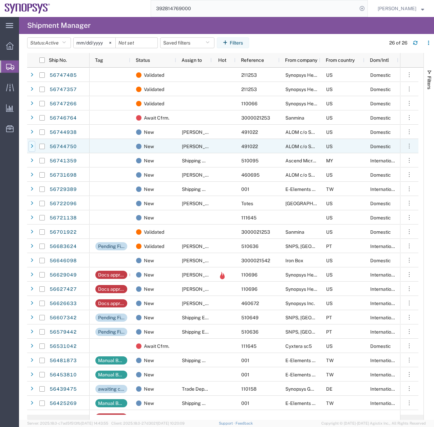
click at [29, 148] on div at bounding box center [32, 146] width 7 height 11
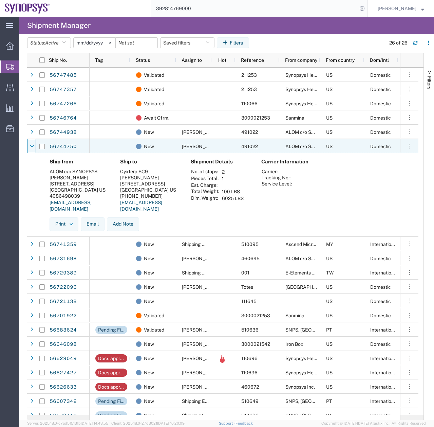
click at [29, 148] on div at bounding box center [32, 146] width 7 height 11
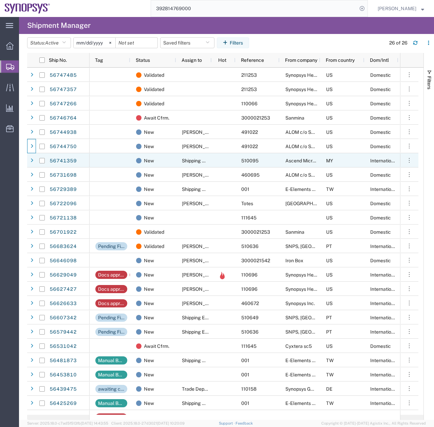
click at [28, 162] on div at bounding box center [31, 160] width 9 height 14
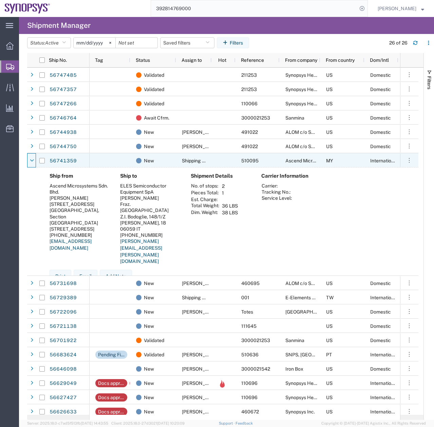
click at [28, 162] on div at bounding box center [31, 160] width 9 height 14
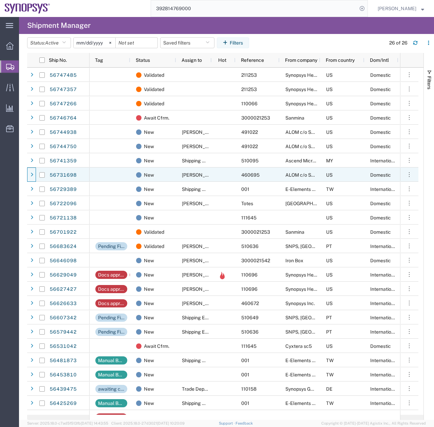
click at [28, 177] on div at bounding box center [31, 174] width 9 height 14
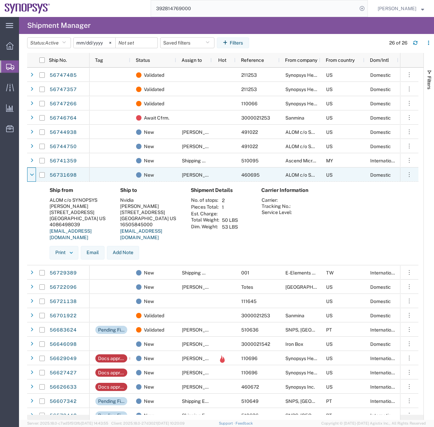
click at [28, 177] on div at bounding box center [31, 174] width 9 height 14
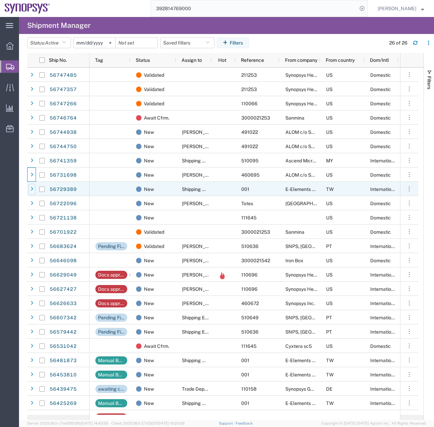
click at [30, 190] on div at bounding box center [32, 189] width 7 height 11
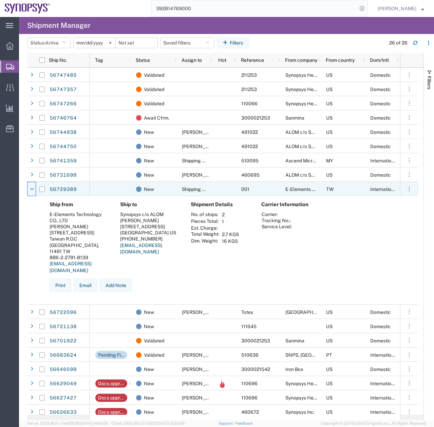
click at [30, 190] on icon at bounding box center [32, 189] width 4 height 5
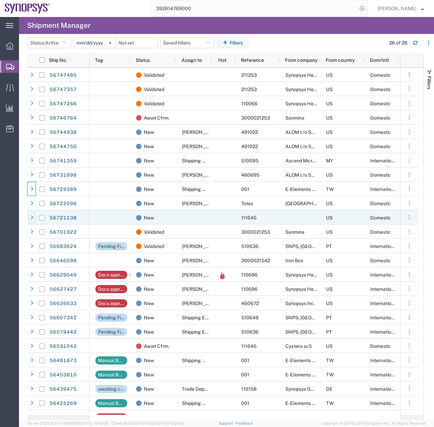
click at [32, 217] on icon at bounding box center [32, 217] width 3 height 5
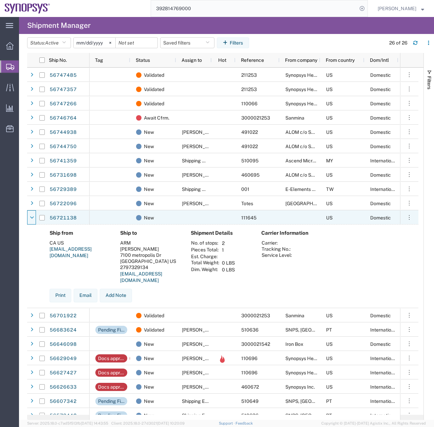
click at [32, 217] on icon at bounding box center [32, 217] width 4 height 5
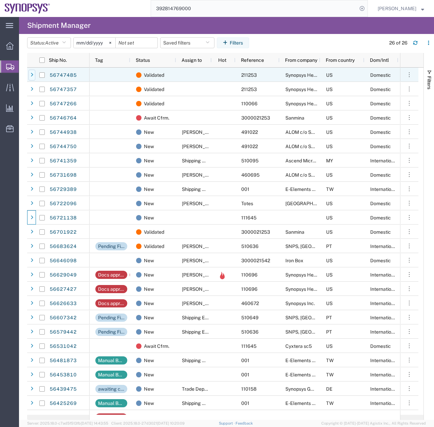
click at [33, 73] on div at bounding box center [32, 75] width 7 height 11
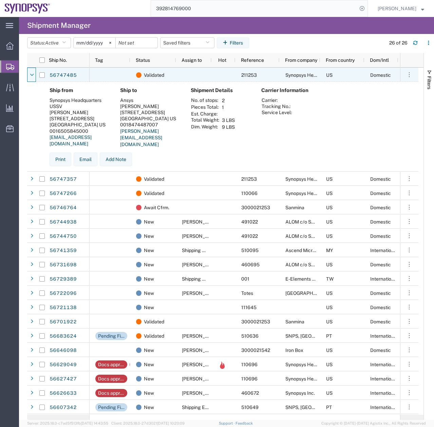
click at [33, 73] on icon at bounding box center [32, 75] width 4 height 5
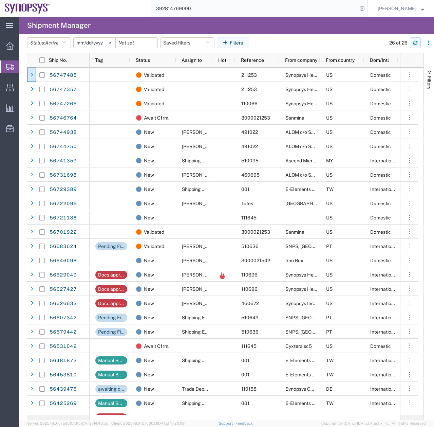
click at [418, 39] on button "button" at bounding box center [415, 42] width 11 height 11
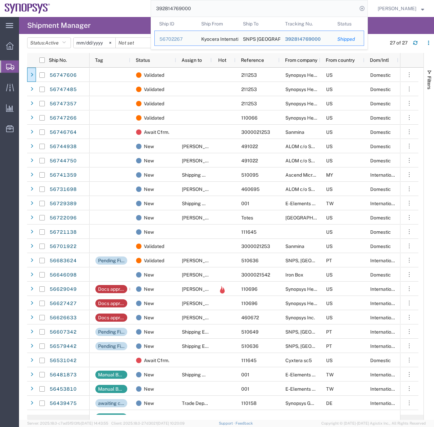
drag, startPoint x: 204, startPoint y: 11, endPoint x: 132, endPoint y: 18, distance: 72.6
click at [131, 18] on div "main_menu Created with Sketch. Collapse Menu Overview Shipments Shipment Manage…" at bounding box center [217, 222] width 434 height 410
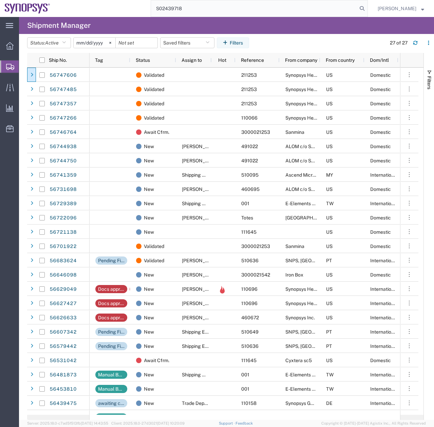
click at [193, 8] on input "S02439718" at bounding box center [254, 8] width 206 height 16
type input "S02439718"
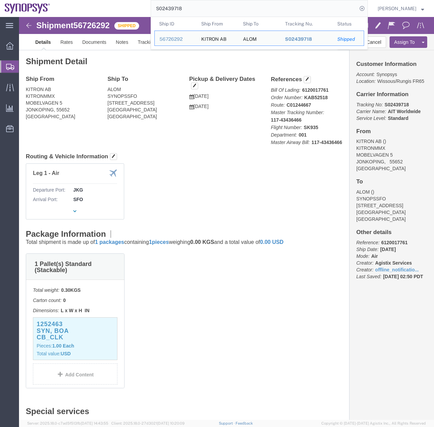
click at [8, 64] on icon at bounding box center [10, 67] width 8 height 6
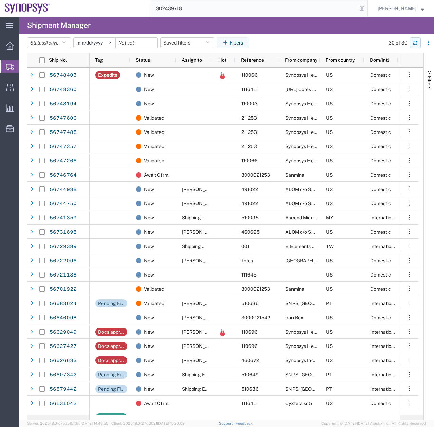
click at [417, 45] on button "button" at bounding box center [415, 42] width 11 height 11
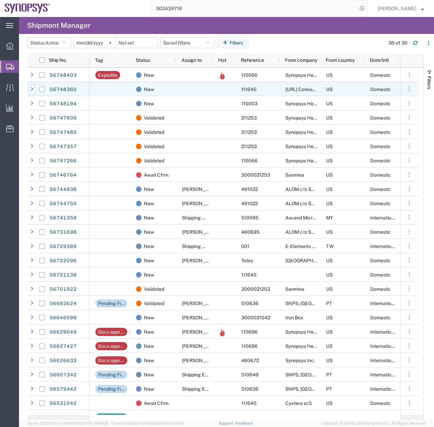
click at [32, 88] on icon at bounding box center [32, 89] width 3 height 5
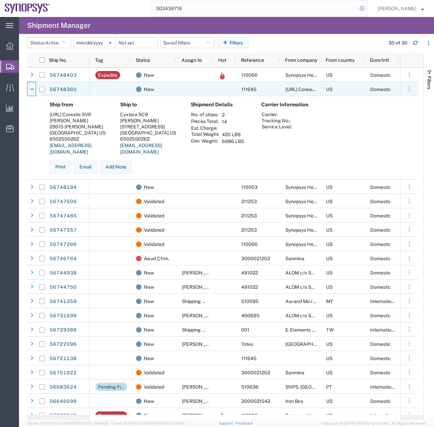
click at [32, 88] on icon at bounding box center [32, 89] width 4 height 5
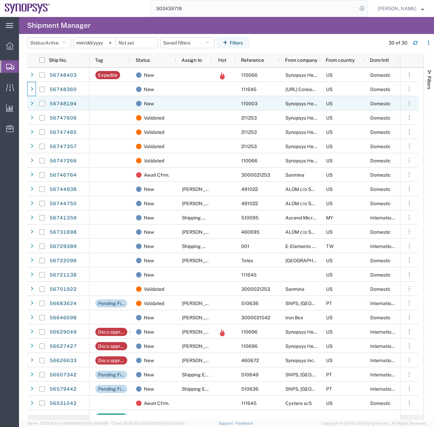
click at [30, 106] on div at bounding box center [32, 103] width 7 height 11
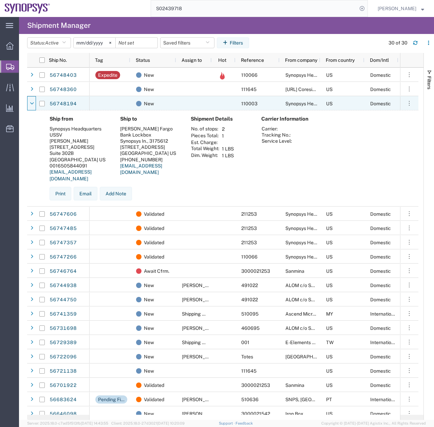
click at [30, 106] on div at bounding box center [32, 103] width 7 height 11
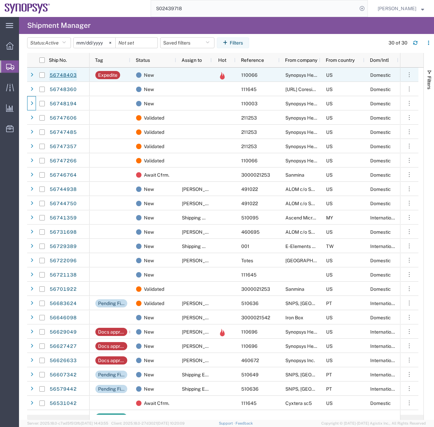
click at [53, 76] on link "56748403" at bounding box center [63, 75] width 28 height 11
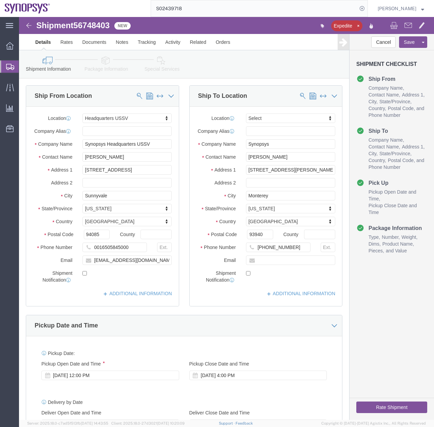
select select "63204"
select select
click icon
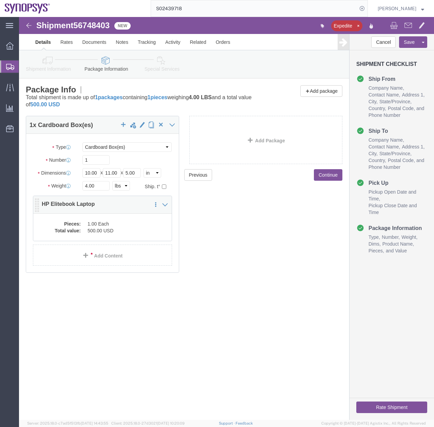
click dd "500.00 USD"
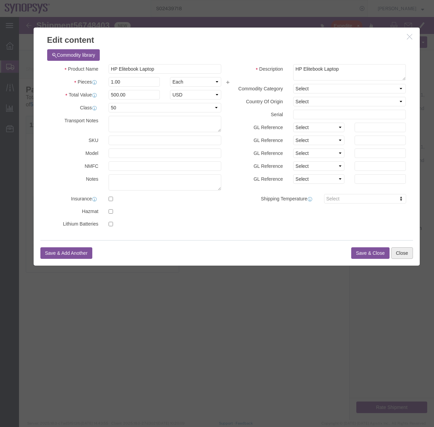
click button "Close"
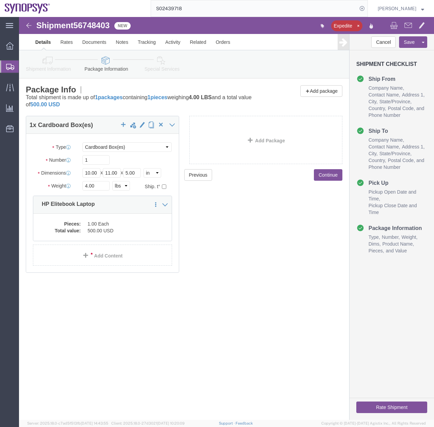
click link "Special Services"
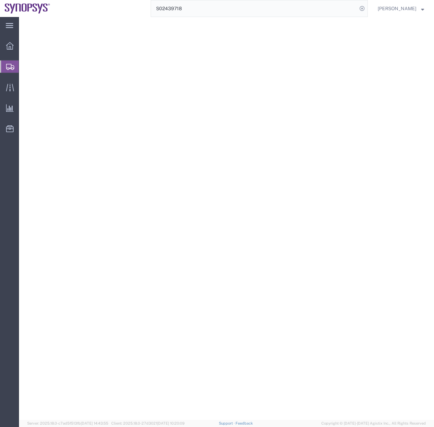
select select
select select "COSTCENTER"
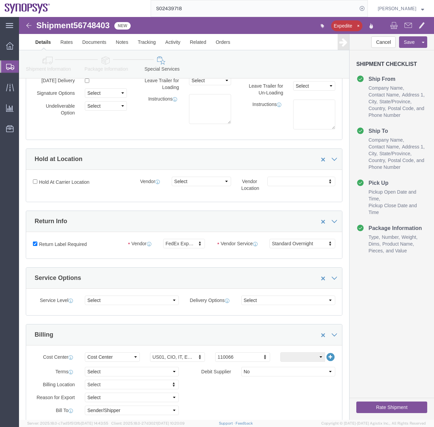
scroll to position [35, 0]
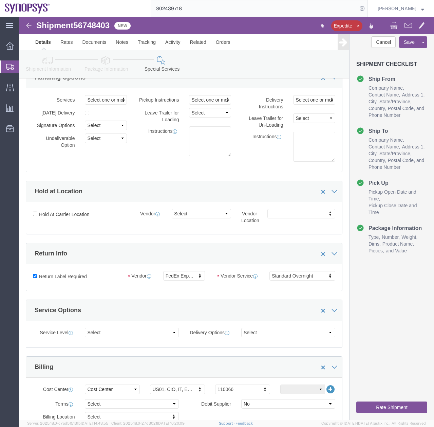
click button "Rate Shipment"
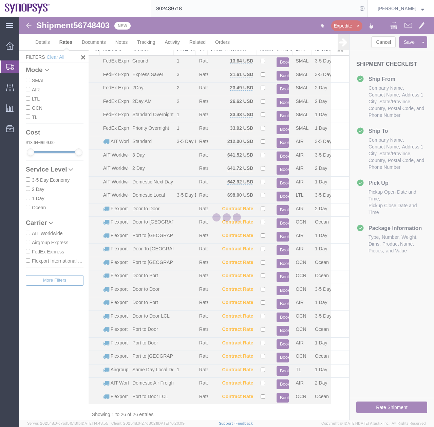
scroll to position [33, 0]
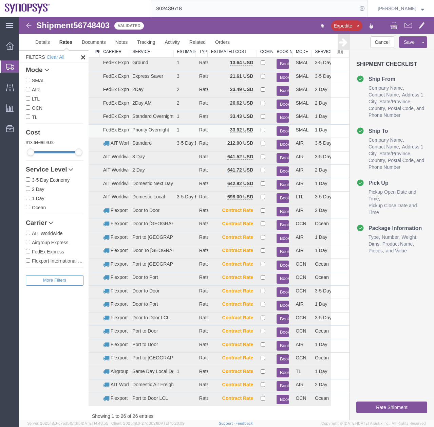
click at [280, 128] on button "Book" at bounding box center [283, 131] width 13 height 10
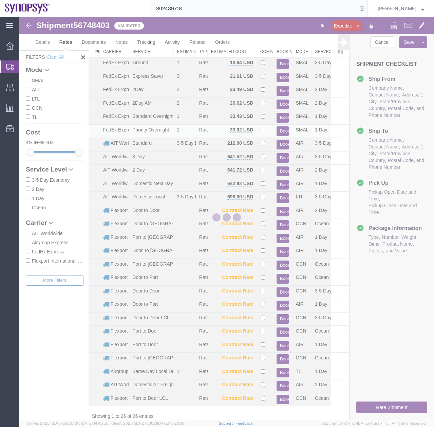
scroll to position [0, 0]
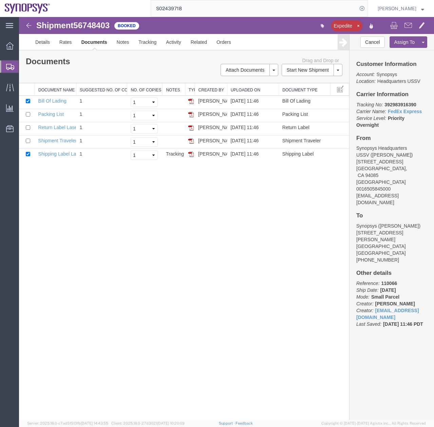
click at [6, 69] on icon at bounding box center [10, 67] width 8 height 6
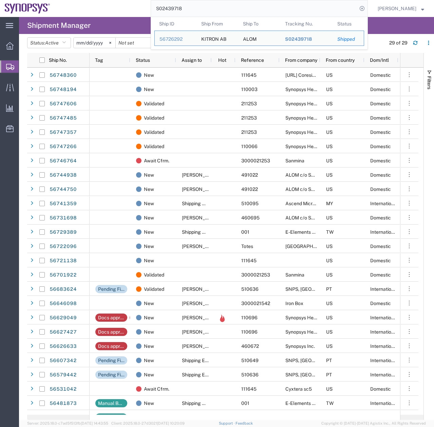
drag, startPoint x: 192, startPoint y: 11, endPoint x: 122, endPoint y: 15, distance: 70.1
click at [127, 13] on div "S02439718 Ship ID Ship From Ship To Tracking Nu. Status Ship ID 56726292 Ship F…" at bounding box center [211, 8] width 313 height 17
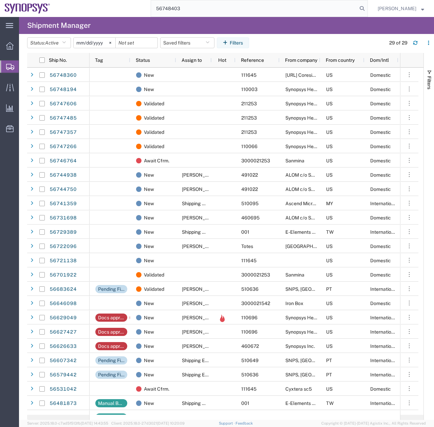
type input "56748403"
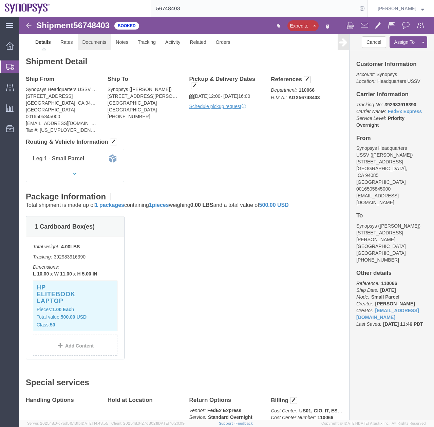
click link "Documents"
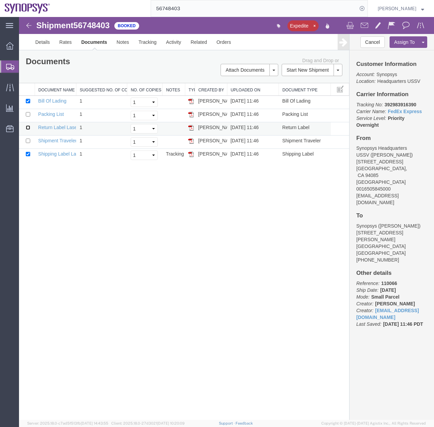
click at [28, 128] on input "checkbox" at bounding box center [28, 127] width 4 height 4
checkbox input "true"
click at [29, 101] on input "checkbox" at bounding box center [28, 101] width 4 height 4
checkbox input "false"
click at [247, 92] on link "Email Documents" at bounding box center [248, 92] width 59 height 10
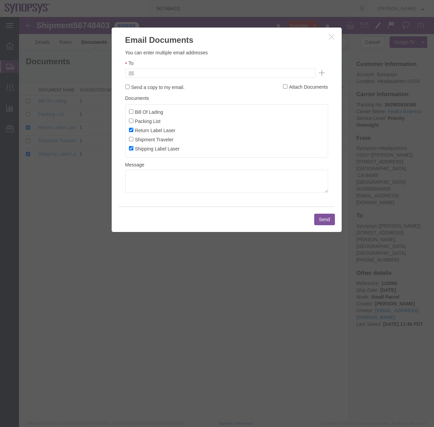
click at [187, 74] on input "text" at bounding box center [174, 73] width 79 height 9
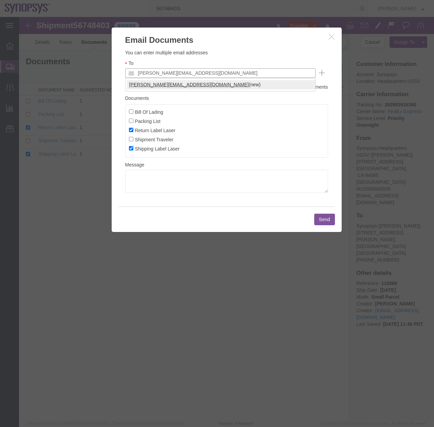
type input "[PERSON_NAME][EMAIL_ADDRESS][DOMAIN_NAME]"
click at [323, 218] on button "Send" at bounding box center [324, 219] width 21 height 12
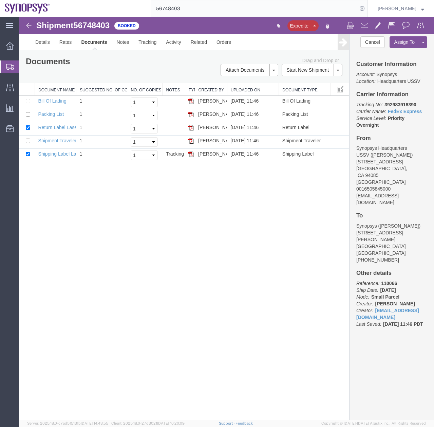
click at [144, 269] on div "Shipment 56748403 5 of 5 Booked Expedite Details Rates Documents Notes Tracking…" at bounding box center [226, 218] width 415 height 403
click at [6, 69] on div at bounding box center [9, 66] width 19 height 12
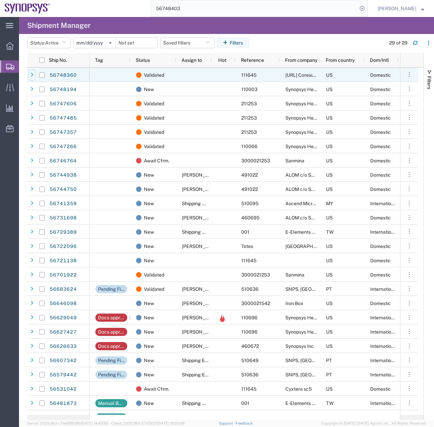
click at [35, 74] on div at bounding box center [32, 75] width 7 height 11
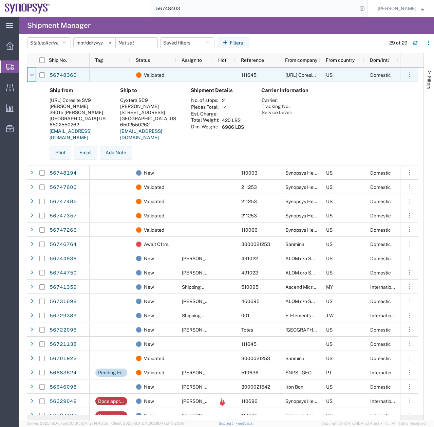
click at [35, 74] on div at bounding box center [32, 75] width 7 height 11
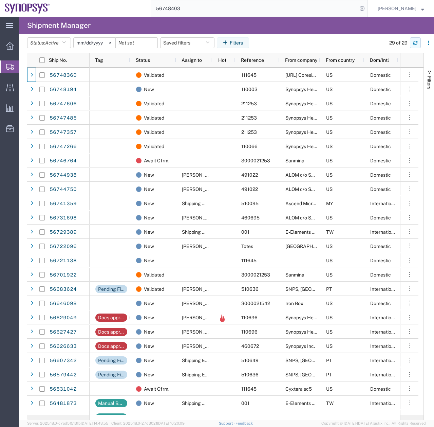
click at [416, 41] on icon "button" at bounding box center [415, 42] width 5 height 5
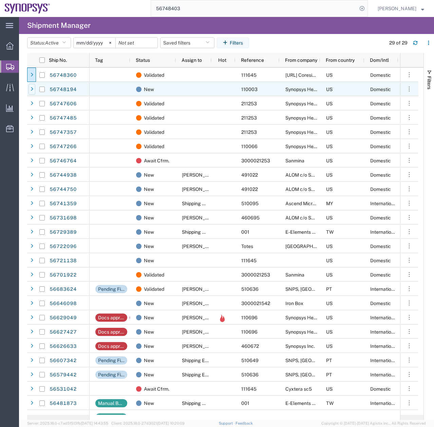
click at [29, 89] on div at bounding box center [32, 89] width 7 height 11
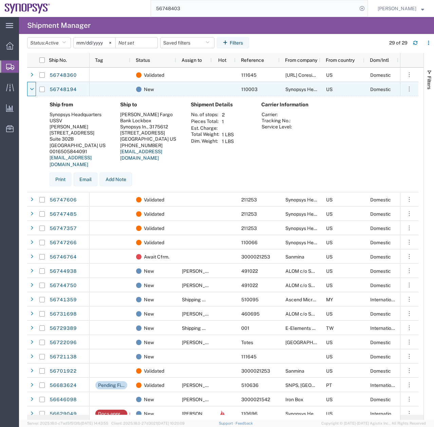
click at [29, 89] on div at bounding box center [32, 89] width 7 height 11
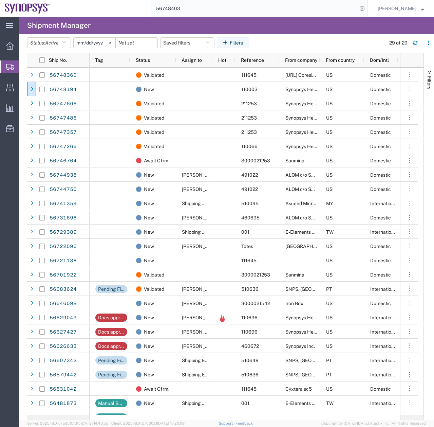
click at [195, 10] on input "56748403" at bounding box center [254, 8] width 206 height 16
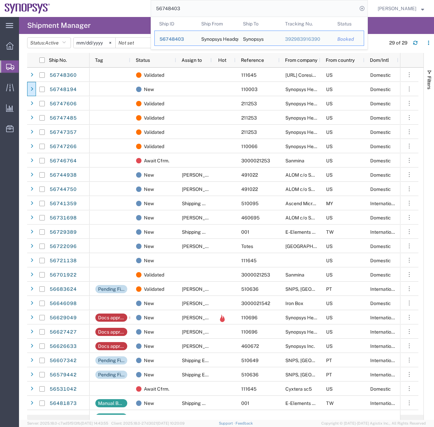
click at [146, 11] on div "56748403 Ship ID Ship From Ship To Tracking Nu. Status Ship ID 56748403 Ship Fr…" at bounding box center [211, 8] width 313 height 17
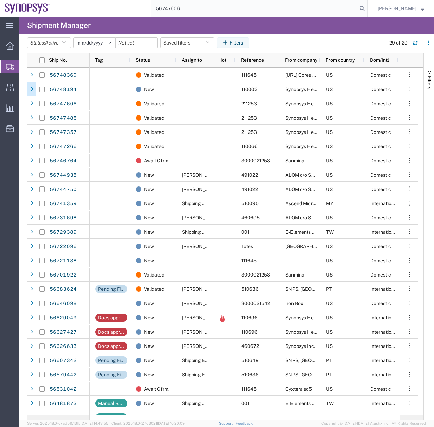
type input "56747606"
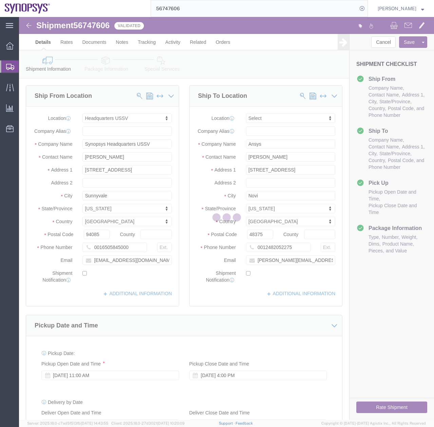
select select "63204"
select select
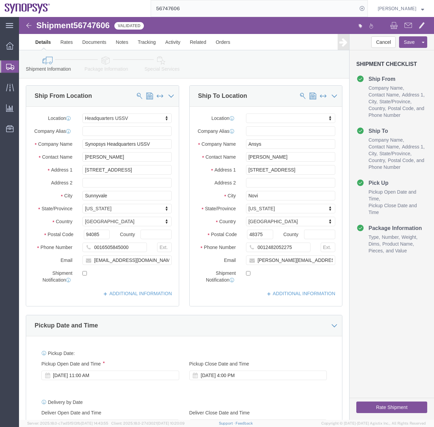
click link "Package Information"
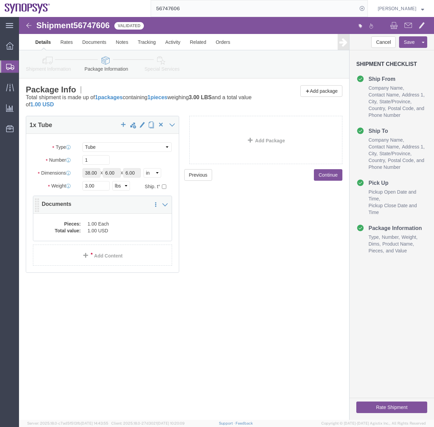
click div "Pieces: 1.00 Each Total value: 1.00 USD"
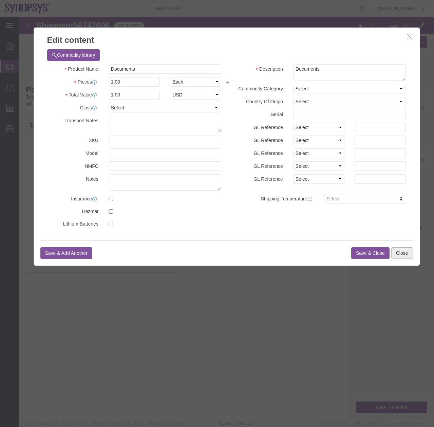
click button "Close"
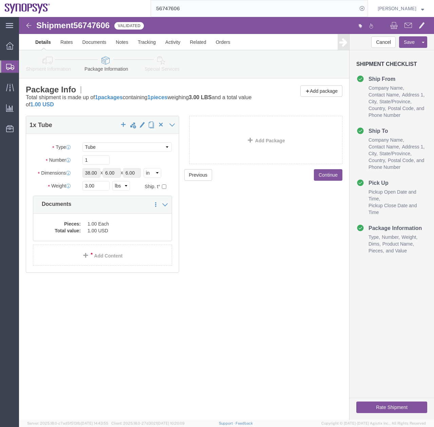
click icon
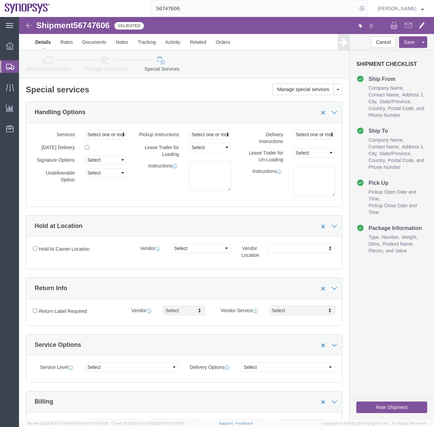
click button "Rate Shipment"
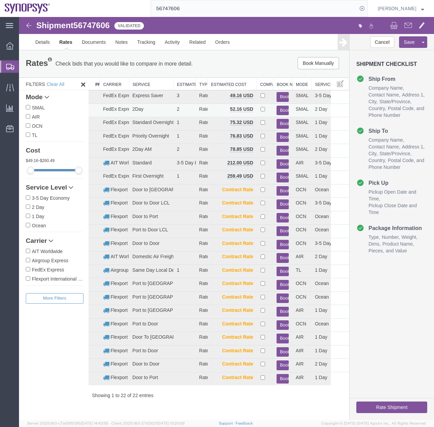
click at [284, 109] on button "Book" at bounding box center [283, 111] width 13 height 10
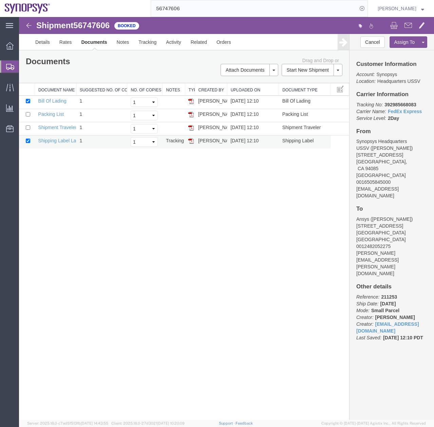
click at [192, 141] on img at bounding box center [190, 140] width 5 height 5
click at [191, 8] on input "56747606" at bounding box center [254, 8] width 206 height 16
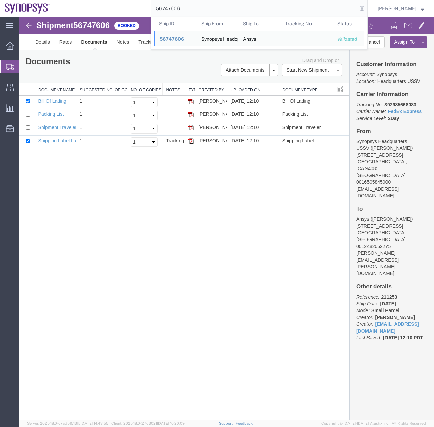
drag, startPoint x: 191, startPoint y: 8, endPoint x: 145, endPoint y: 13, distance: 46.4
click at [145, 13] on div "56747606 Ship ID Ship From Ship To Tracking Nu. Status Ship ID 56747606 Ship Fr…" at bounding box center [211, 8] width 313 height 17
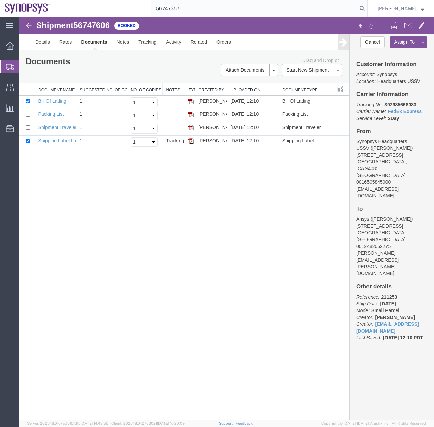
type input "56747357"
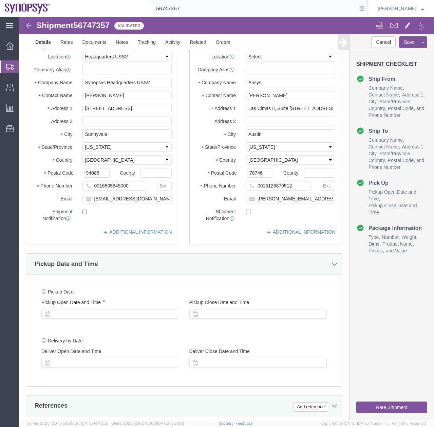
select select "63204"
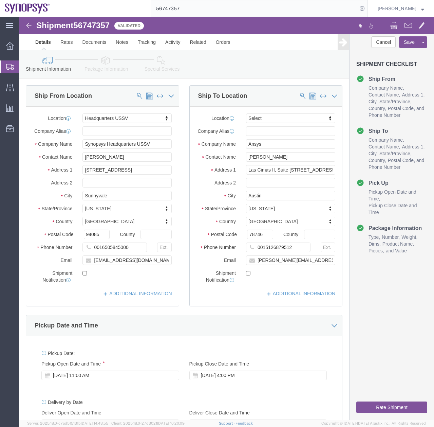
click button "Rate Shipment"
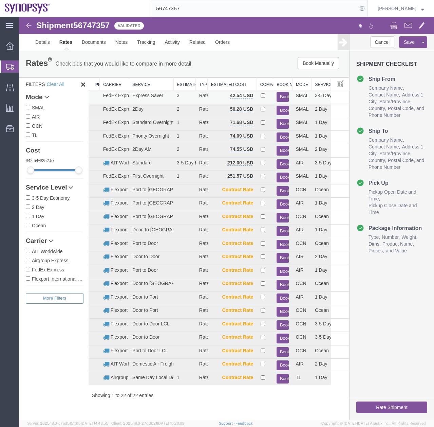
click at [285, 92] on button "Book" at bounding box center [283, 97] width 13 height 10
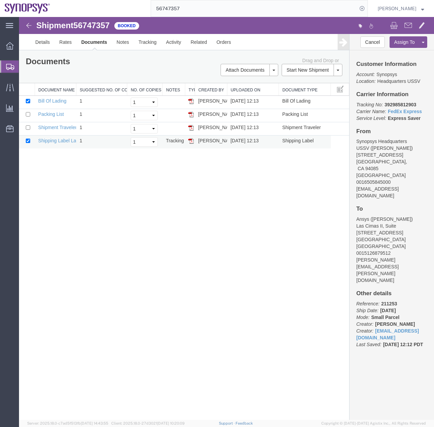
click at [191, 140] on img at bounding box center [190, 140] width 5 height 5
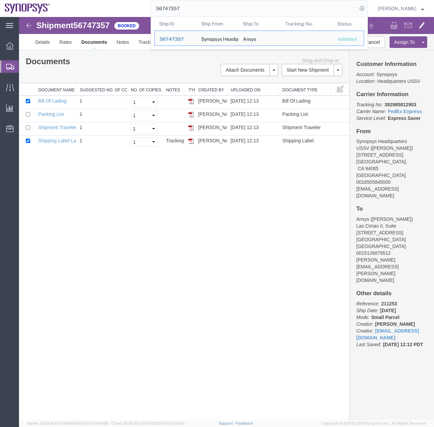
click at [188, 14] on input "56747357" at bounding box center [254, 8] width 206 height 16
click at [199, 6] on input "56747357" at bounding box center [254, 8] width 206 height 16
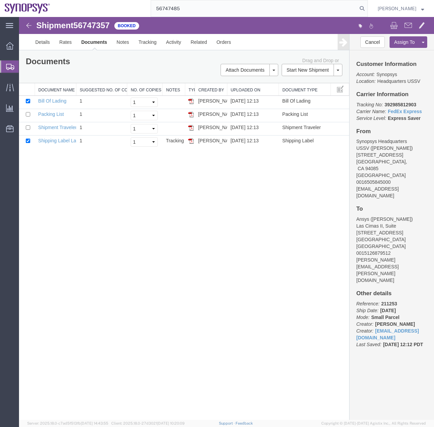
type input "56747485"
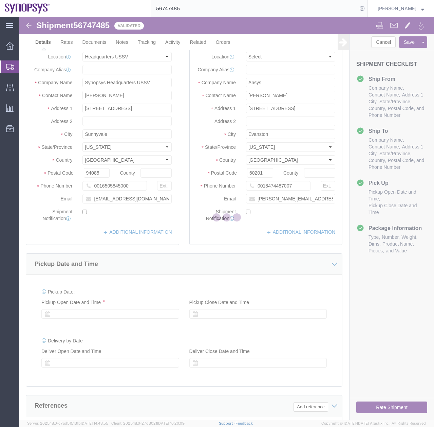
select select "63204"
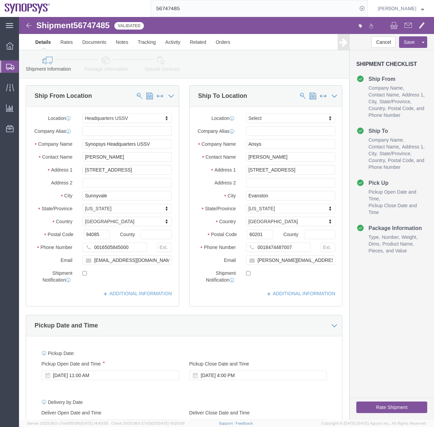
click button "Rate Shipment"
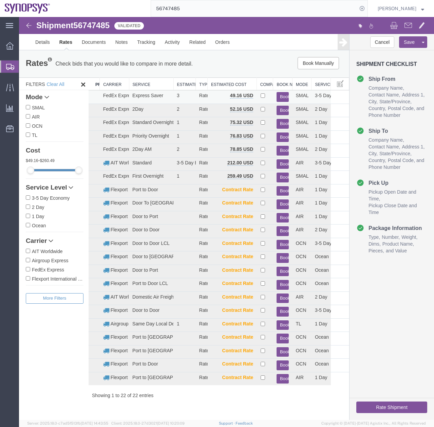
click at [281, 97] on button "Book" at bounding box center [283, 97] width 13 height 10
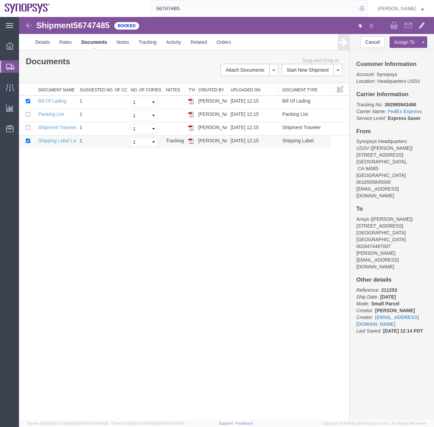
click at [191, 142] on img at bounding box center [190, 140] width 5 height 5
click at [8, 68] on icon at bounding box center [10, 67] width 8 height 6
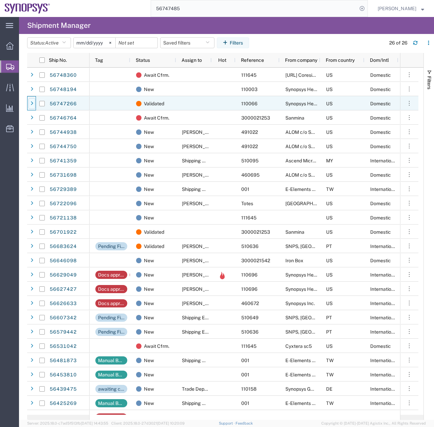
click at [32, 101] on icon at bounding box center [32, 103] width 3 height 5
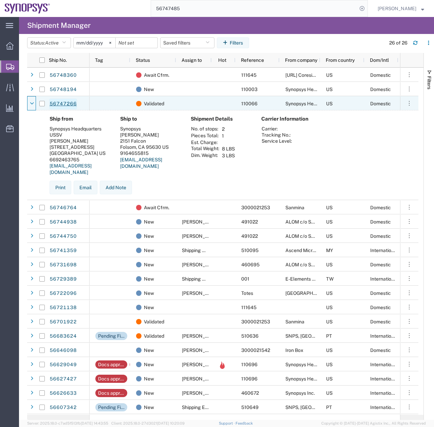
click at [65, 106] on link "56747266" at bounding box center [63, 103] width 28 height 11
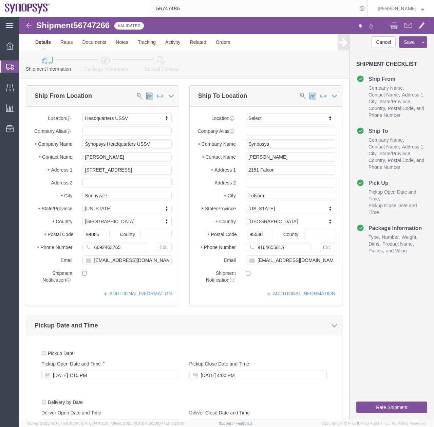
select select "63204"
select select
drag, startPoint x: 413, startPoint y: 126, endPoint x: 357, endPoint y: 12, distance: 127.7
click link "Package Information"
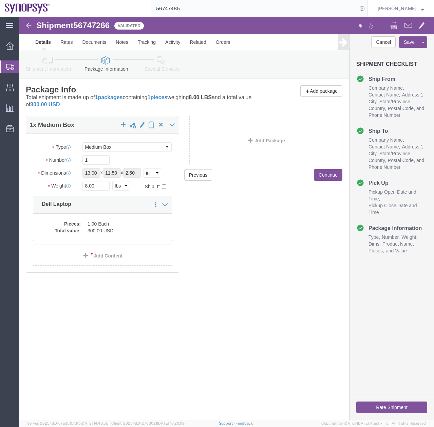
click icon
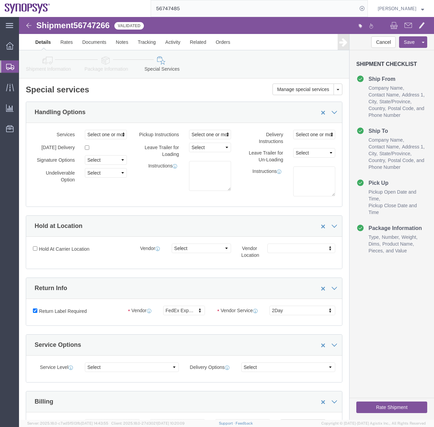
click link "Shipment Information"
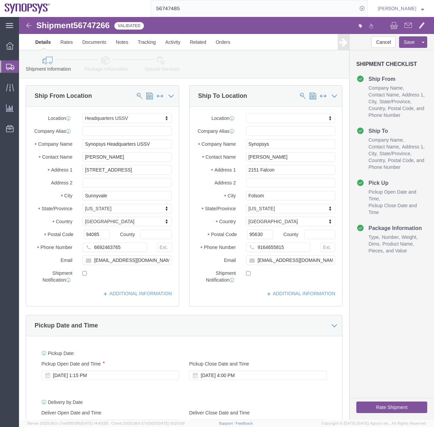
click button "Rate Shipment"
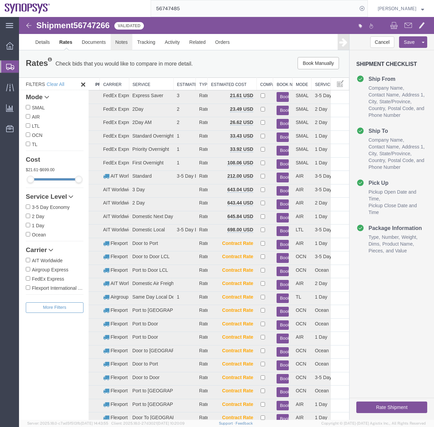
click at [117, 42] on link "Notes" at bounding box center [122, 42] width 22 height 16
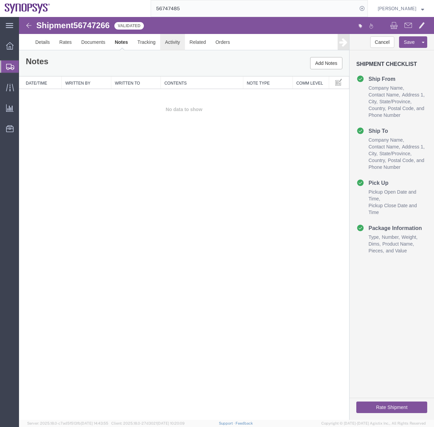
click at [176, 44] on link "Activity" at bounding box center [172, 42] width 24 height 16
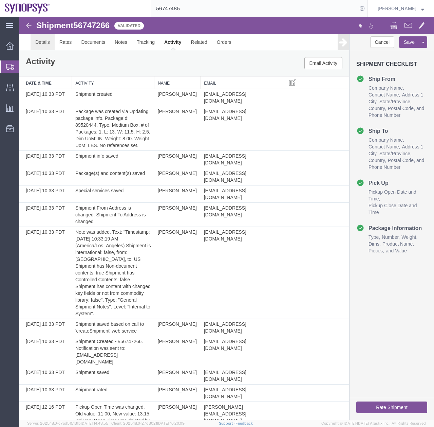
click at [40, 37] on link "Details" at bounding box center [43, 42] width 24 height 16
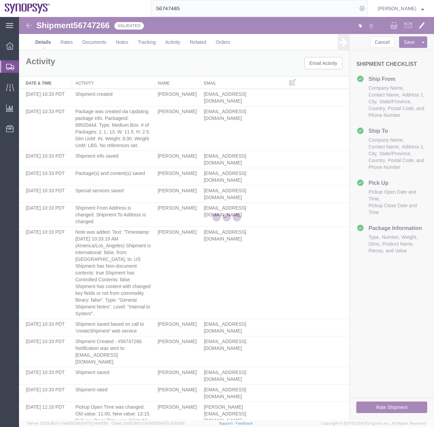
select select "63204"
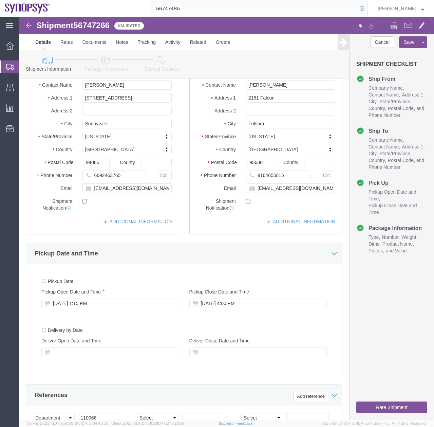
scroll to position [143, 0]
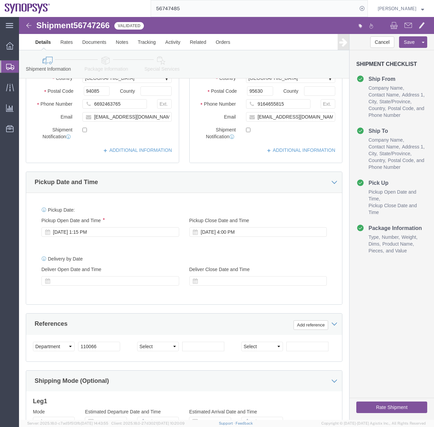
click button "Rate Shipment"
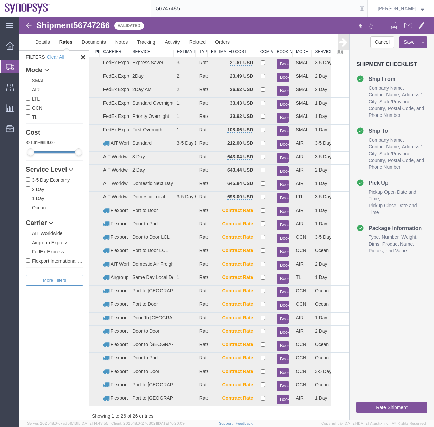
scroll to position [0, 0]
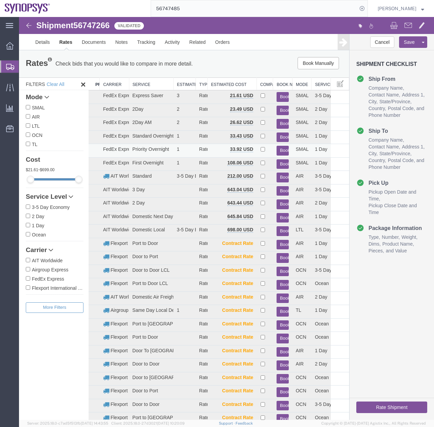
click at [283, 151] on button "Book" at bounding box center [283, 151] width 13 height 10
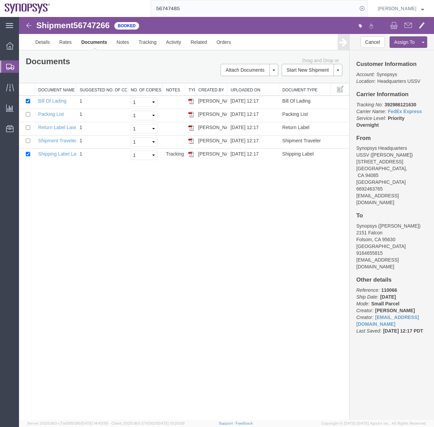
click at [11, 66] on icon at bounding box center [10, 67] width 8 height 6
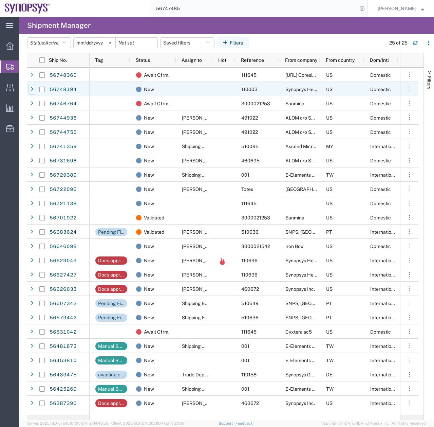
click at [33, 87] on icon at bounding box center [32, 89] width 3 height 5
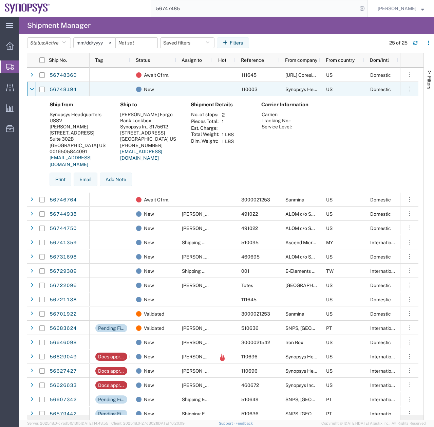
click at [33, 87] on icon at bounding box center [32, 89] width 4 height 5
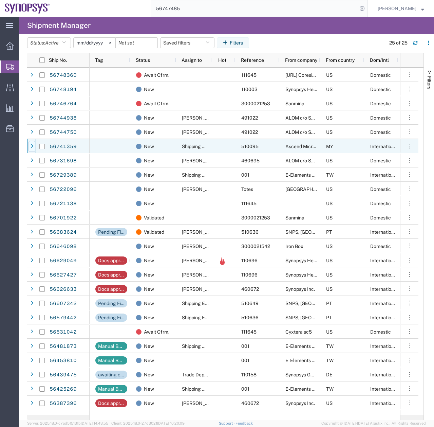
click at [33, 148] on icon at bounding box center [32, 146] width 3 height 5
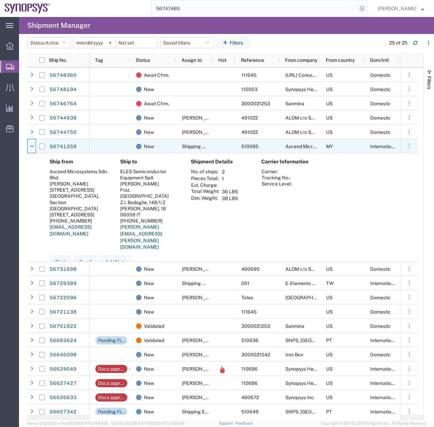
click at [33, 148] on icon at bounding box center [32, 146] width 4 height 5
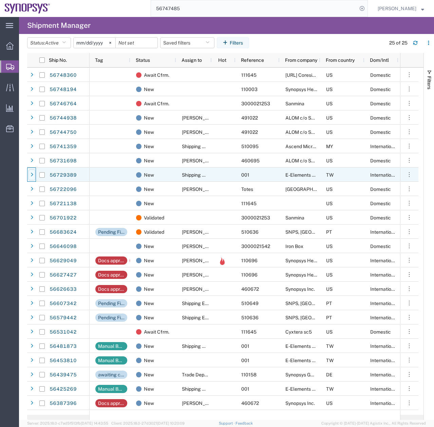
click at [32, 172] on div at bounding box center [32, 174] width 7 height 11
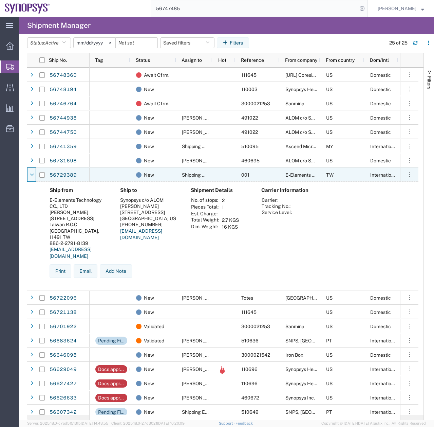
click at [32, 172] on div at bounding box center [32, 174] width 7 height 11
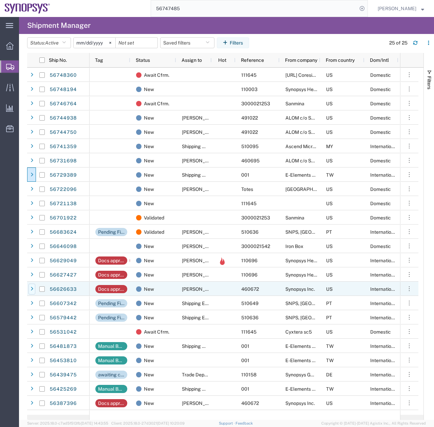
click at [31, 287] on icon at bounding box center [32, 288] width 3 height 5
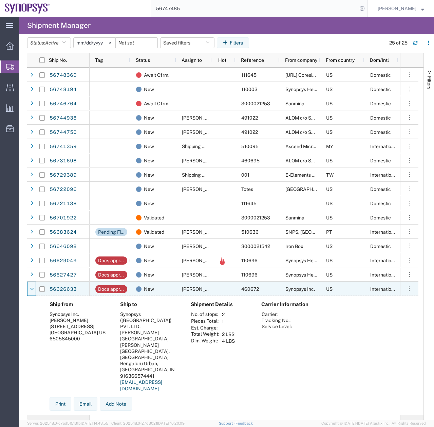
click at [31, 287] on icon at bounding box center [32, 288] width 4 height 5
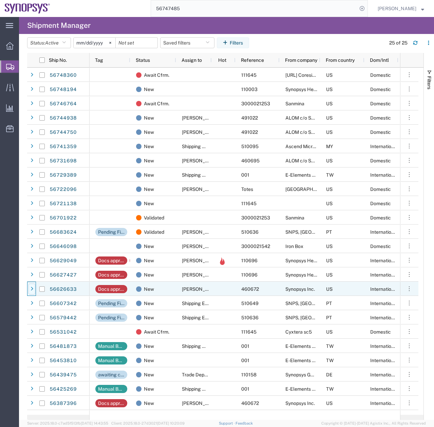
click at [31, 287] on icon at bounding box center [32, 288] width 3 height 5
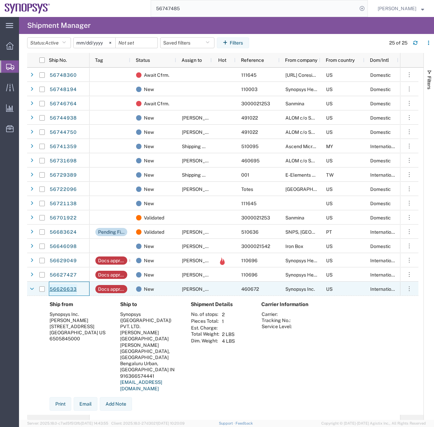
click at [66, 290] on link "56626633" at bounding box center [63, 289] width 28 height 11
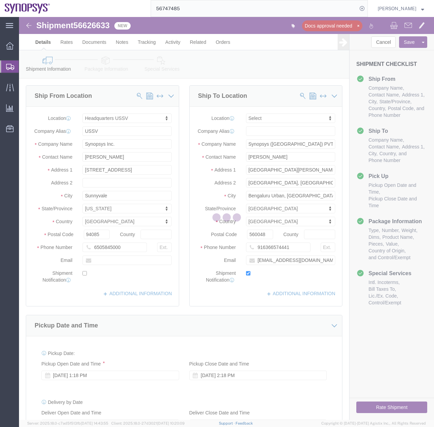
select select "63204"
select select
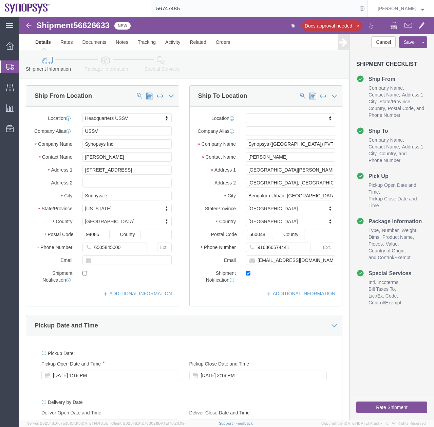
click at [10, 68] on icon at bounding box center [10, 67] width 8 height 6
